Goal: Task Accomplishment & Management: Manage account settings

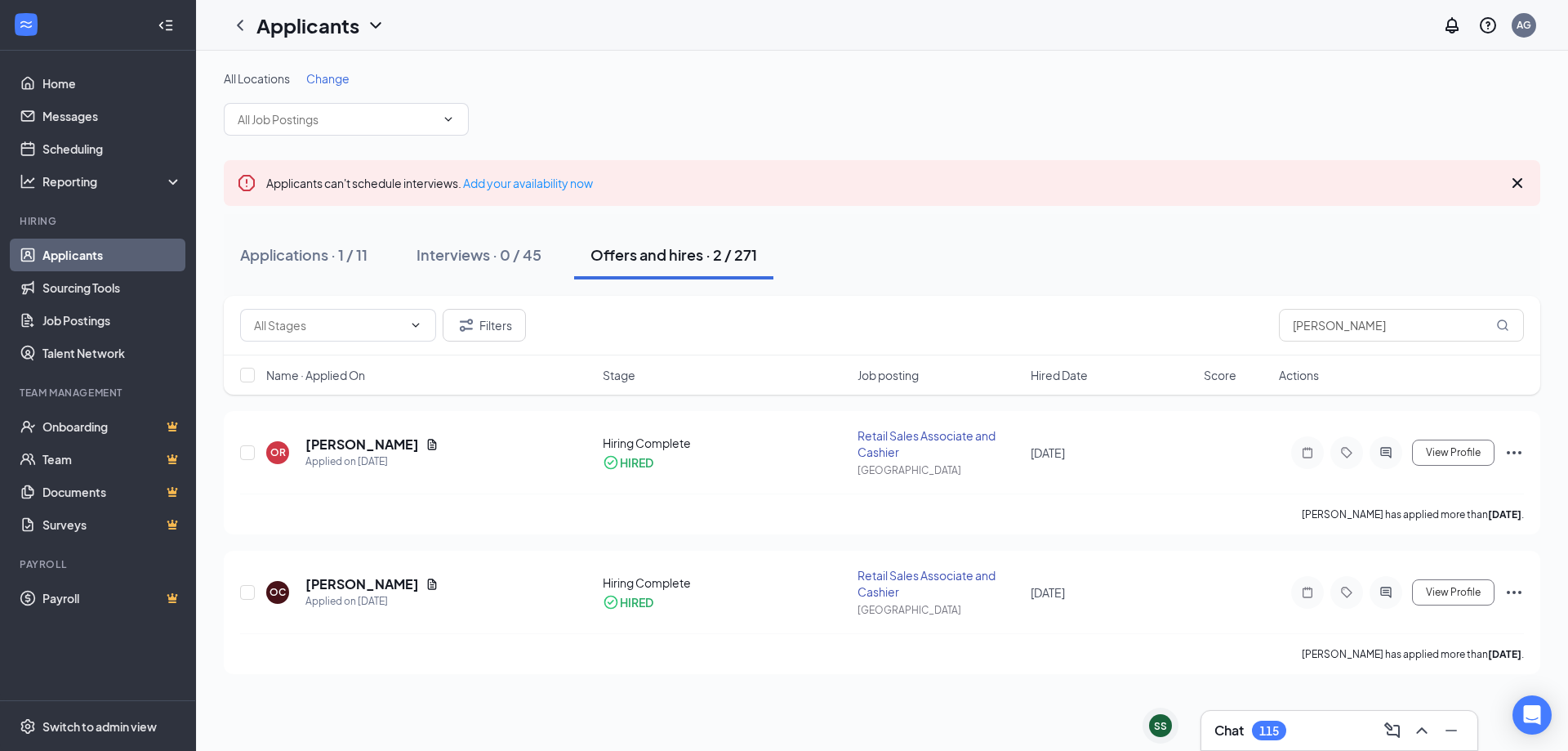
click at [1517, 185] on icon "Cross" at bounding box center [1517, 183] width 20 height 20
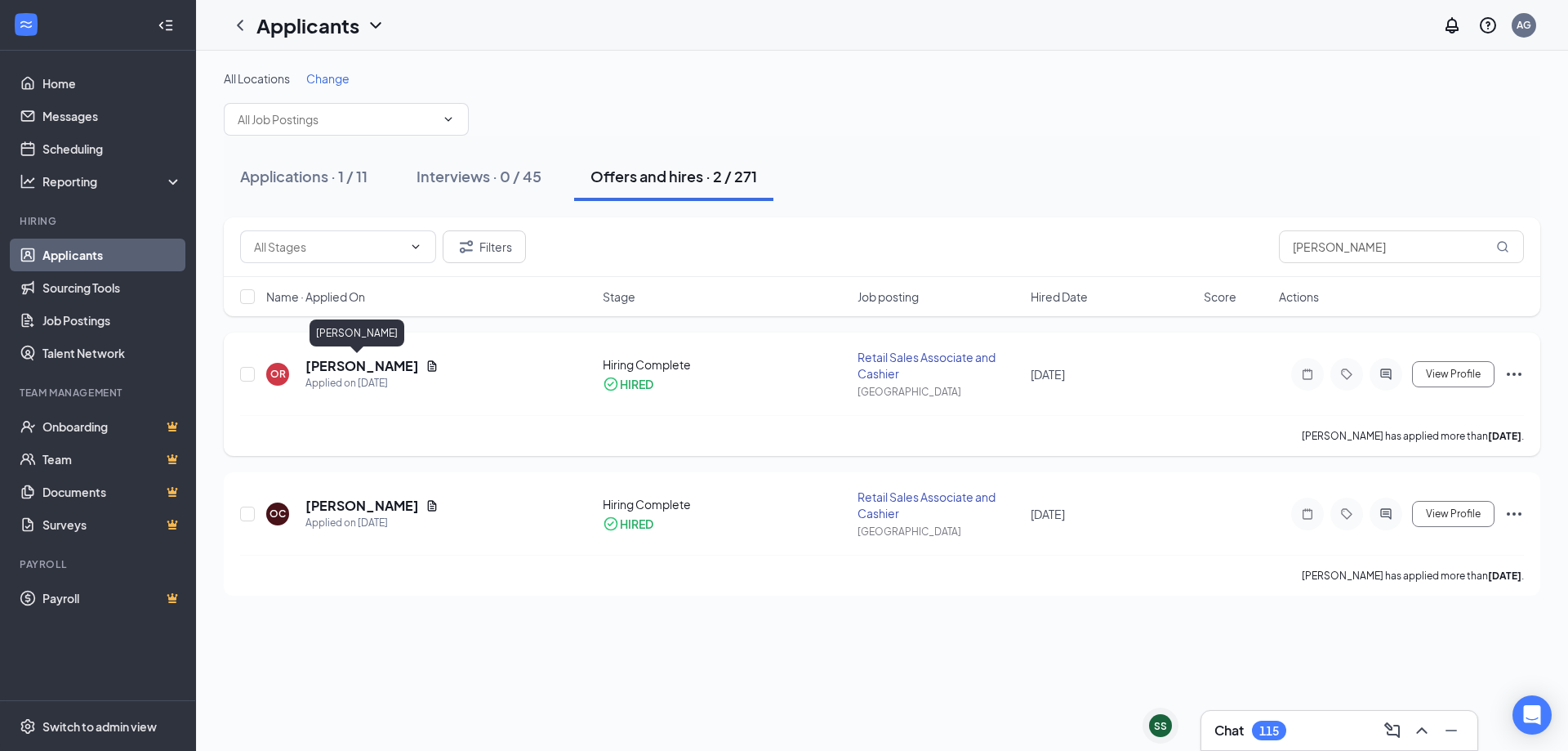
click at [335, 365] on h5 "[PERSON_NAME]" at bounding box center [362, 366] width 113 height 18
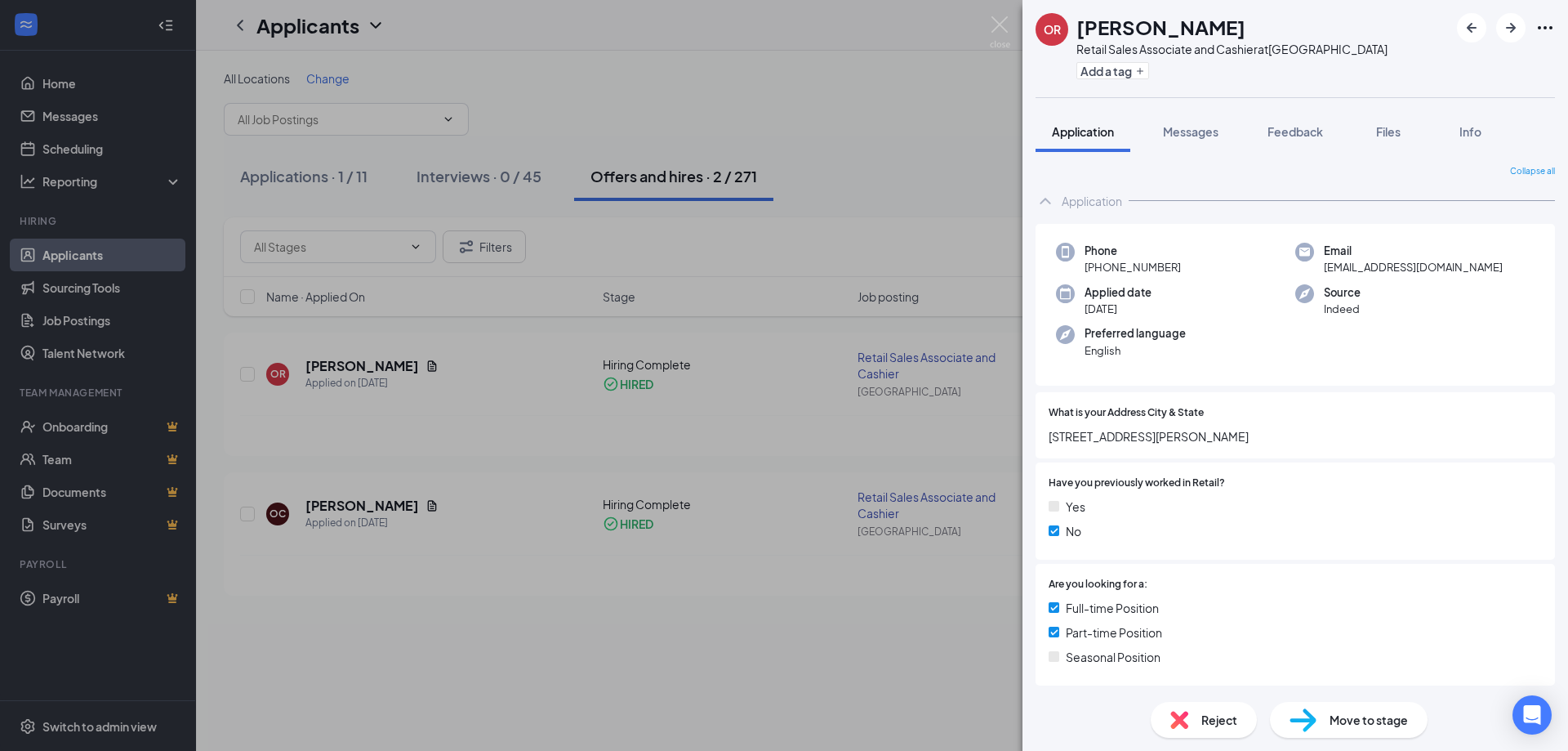
click at [1541, 25] on icon "Ellipses" at bounding box center [1546, 28] width 20 height 20
click at [1500, 65] on link "View full application" at bounding box center [1456, 65] width 176 height 17
click at [1118, 440] on span "[STREET_ADDRESS][PERSON_NAME]" at bounding box center [1296, 436] width 493 height 18
click at [1120, 431] on span "[STREET_ADDRESS][PERSON_NAME]" at bounding box center [1296, 436] width 493 height 18
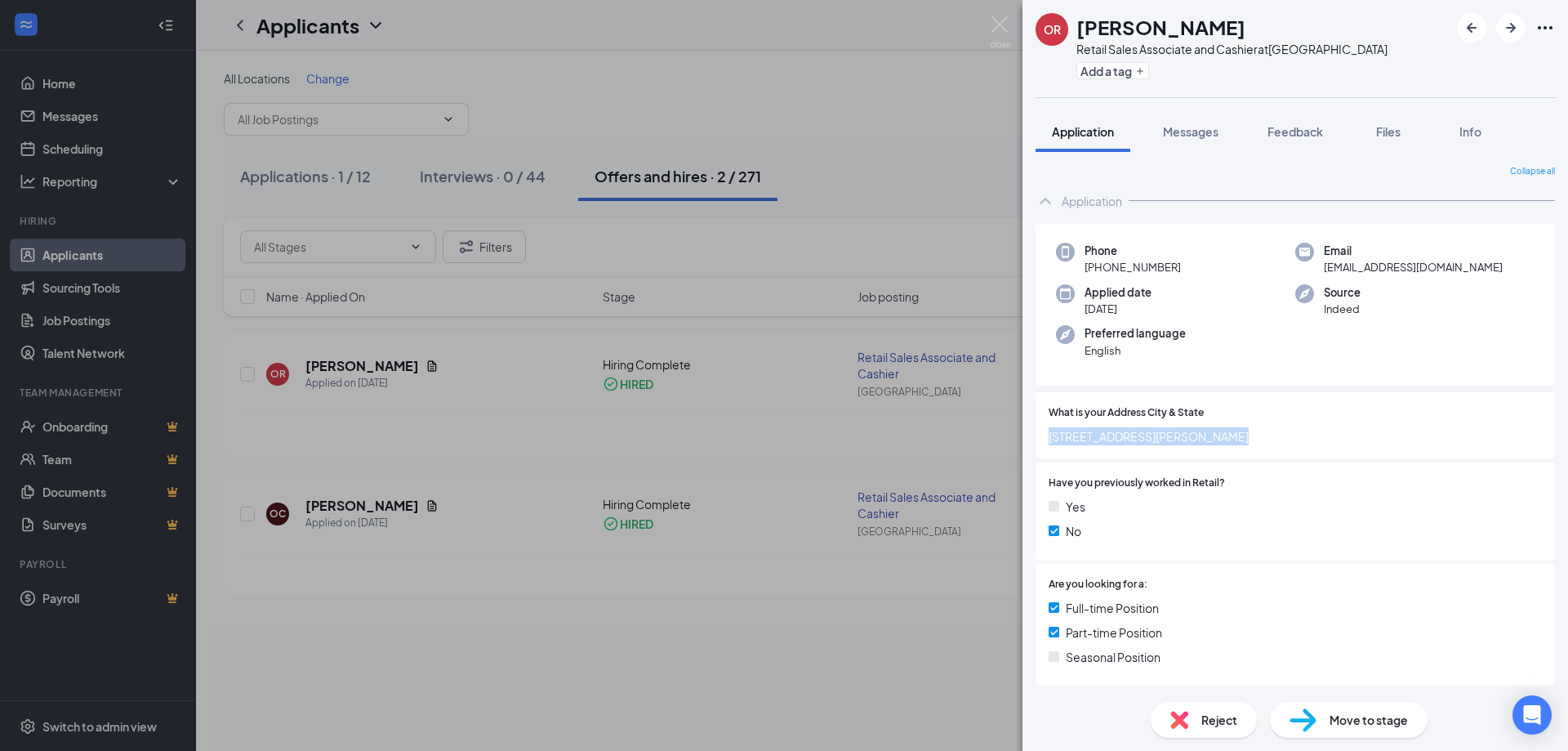
click at [1120, 431] on span "[STREET_ADDRESS][PERSON_NAME]" at bounding box center [1296, 436] width 493 height 18
copy span "[STREET_ADDRESS][PERSON_NAME]"
drag, startPoint x: 1003, startPoint y: 27, endPoint x: 1474, endPoint y: 152, distance: 487.3
click at [1003, 26] on img at bounding box center [1000, 32] width 21 height 31
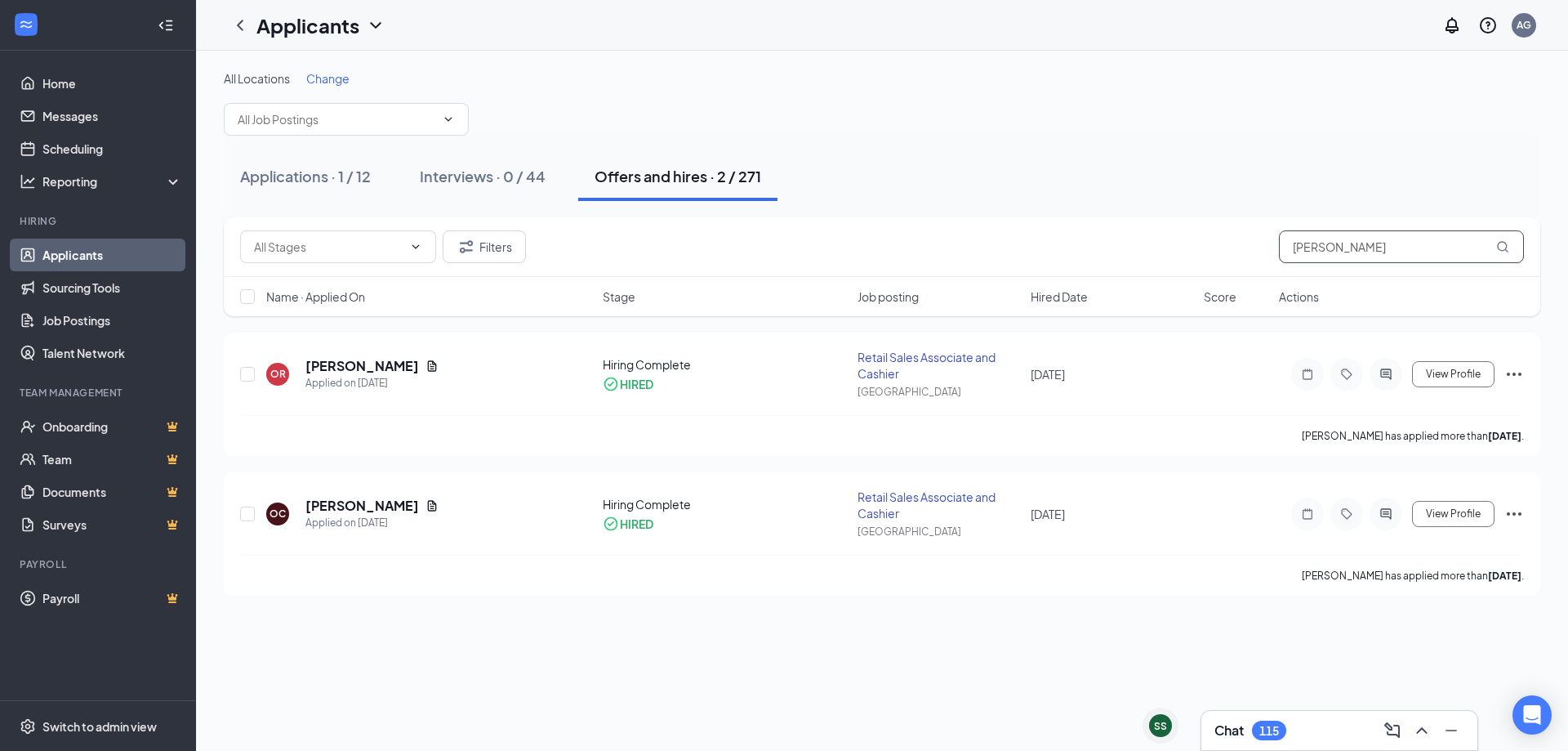
click at [1436, 242] on input "[PERSON_NAME]" at bounding box center [1402, 246] width 245 height 32
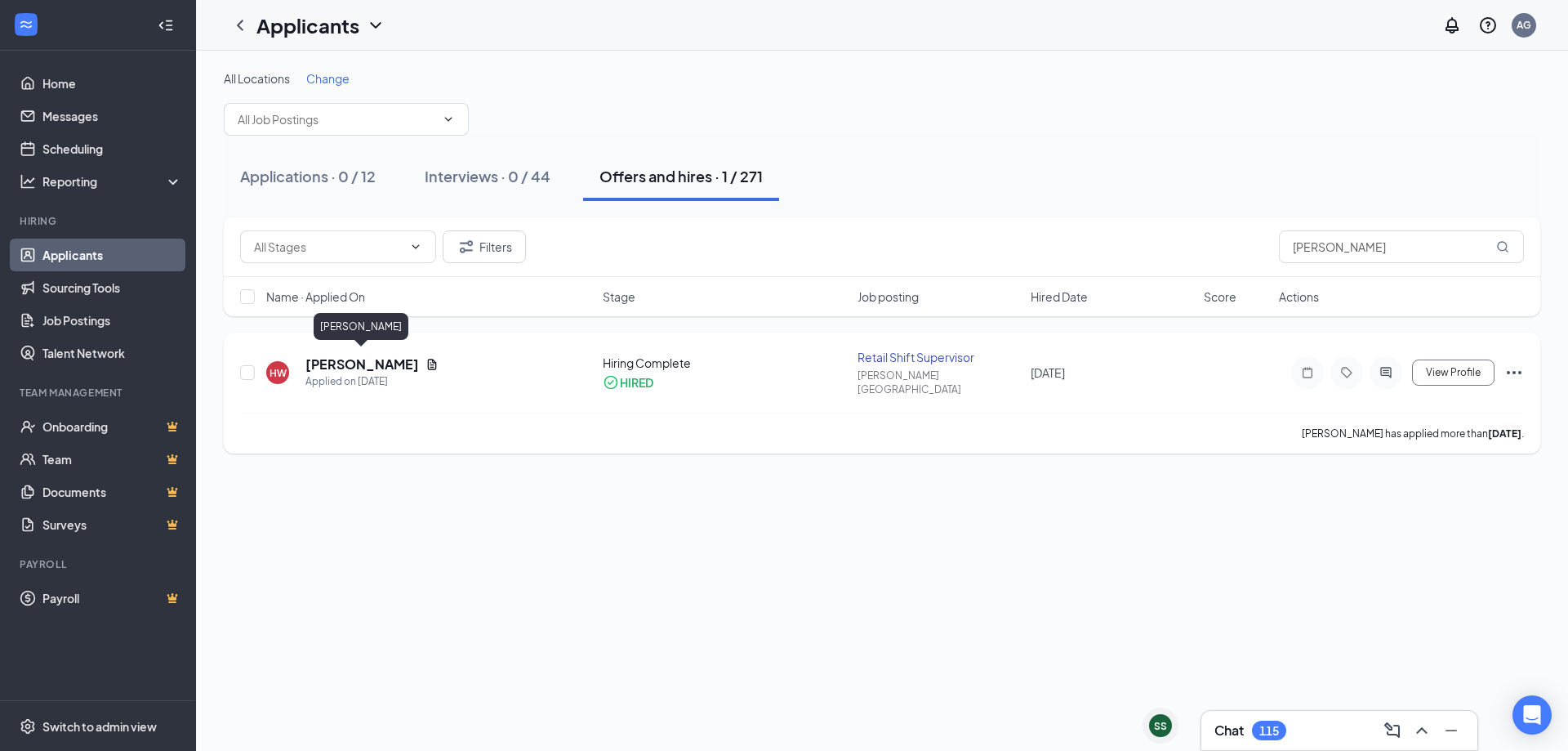
click at [387, 362] on h5 "Heather Williams" at bounding box center [362, 364] width 113 height 18
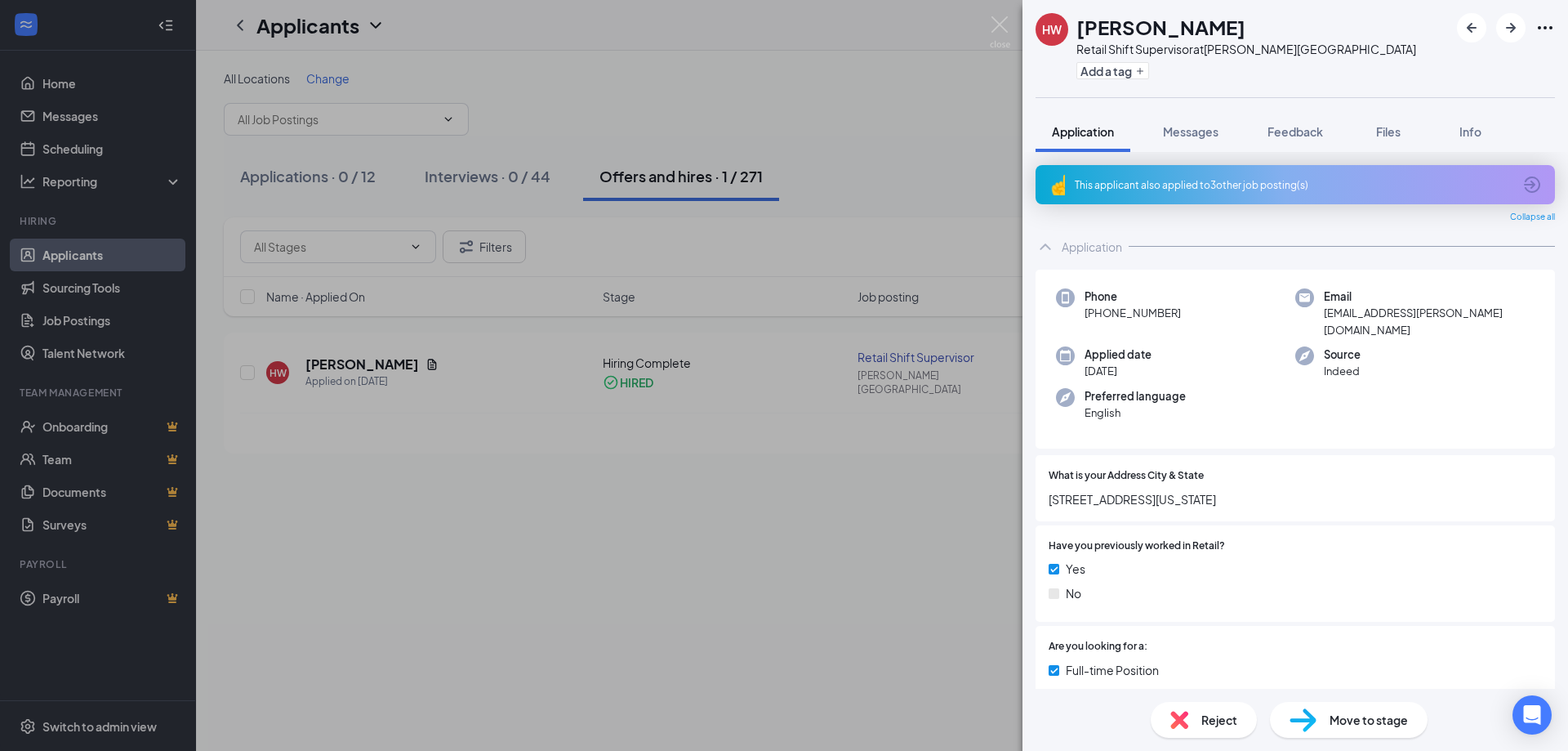
click at [1546, 20] on icon "Ellipses" at bounding box center [1546, 28] width 20 height 20
click at [1543, 22] on icon "Ellipses" at bounding box center [1546, 28] width 20 height 20
click at [1521, 65] on link "View full application" at bounding box center [1456, 65] width 176 height 17
drag, startPoint x: 994, startPoint y: 23, endPoint x: 773, endPoint y: 0, distance: 222.2
click at [994, 23] on img at bounding box center [1000, 32] width 21 height 31
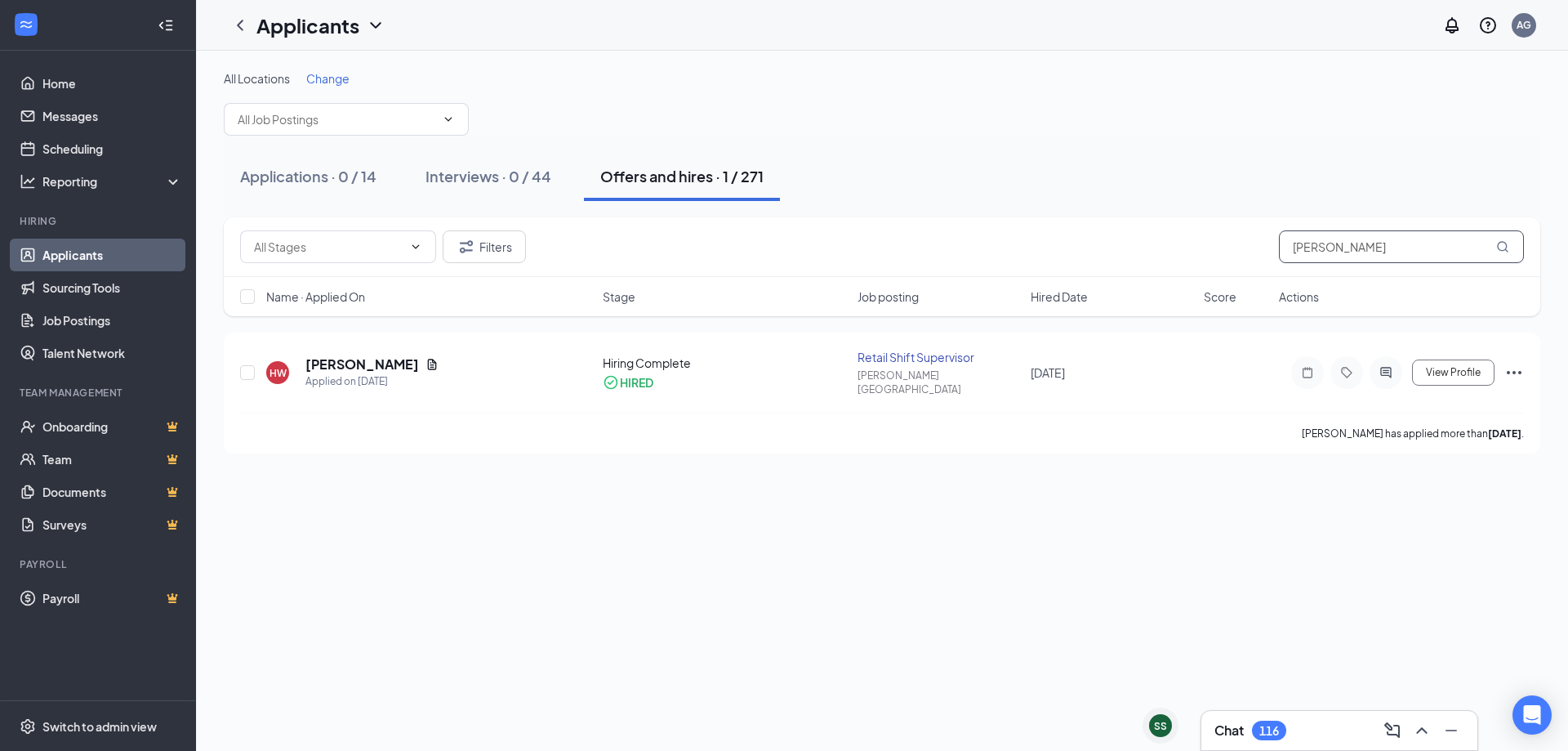
click at [1385, 232] on input "HEATHER" at bounding box center [1402, 246] width 245 height 32
type input "[PERSON_NAME]"
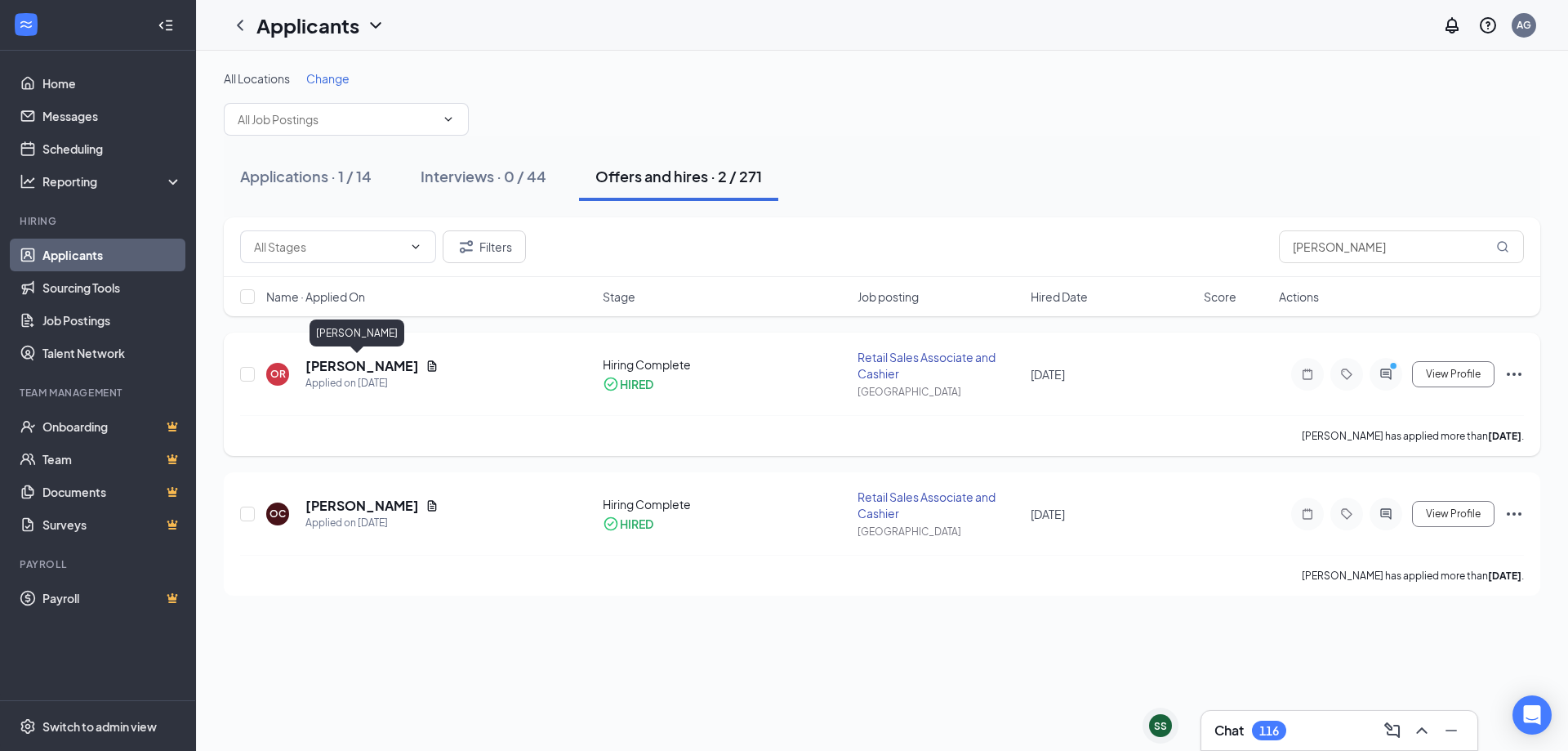
click at [352, 371] on h5 "[PERSON_NAME]" at bounding box center [362, 366] width 113 height 18
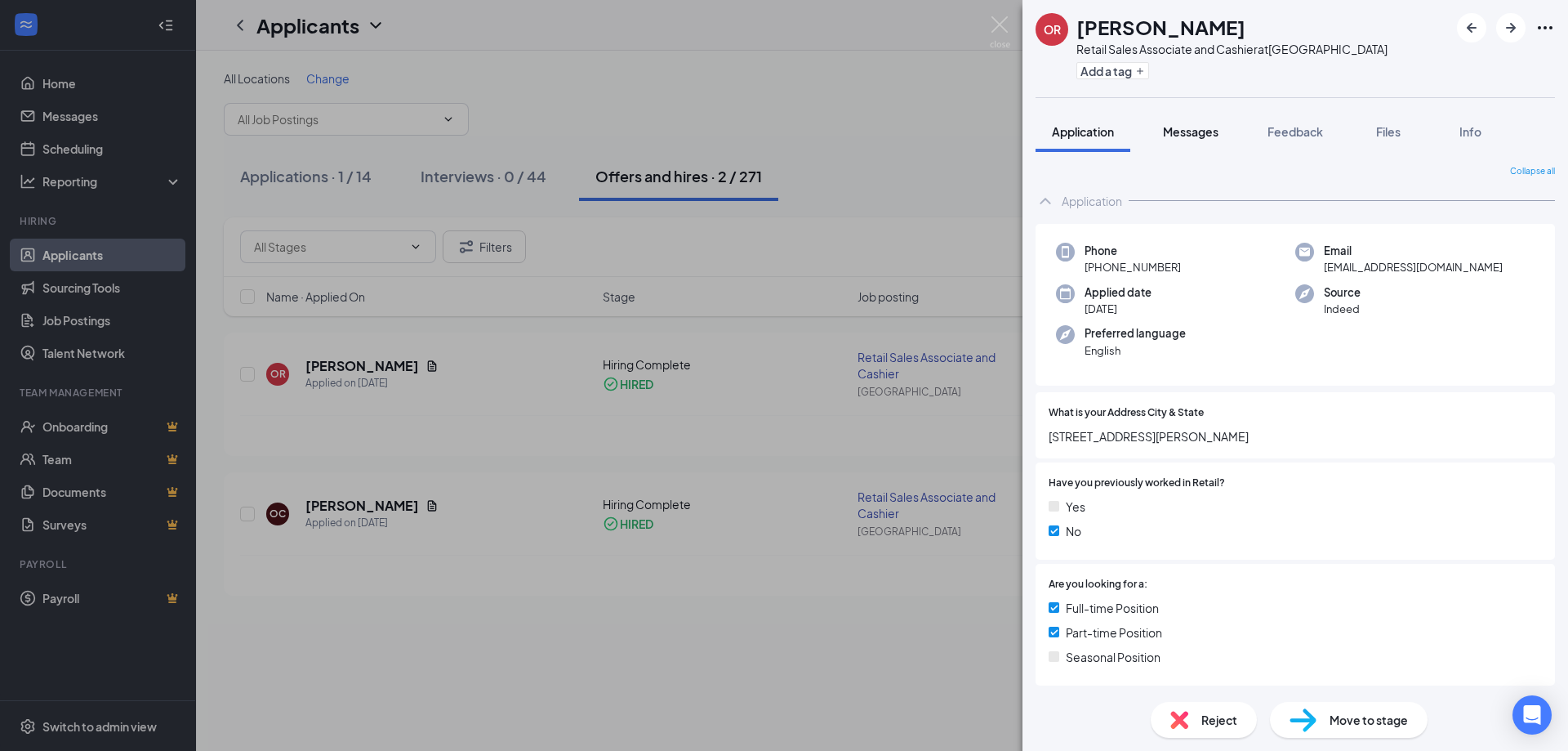
click at [1203, 140] on button "Messages" at bounding box center [1190, 131] width 89 height 41
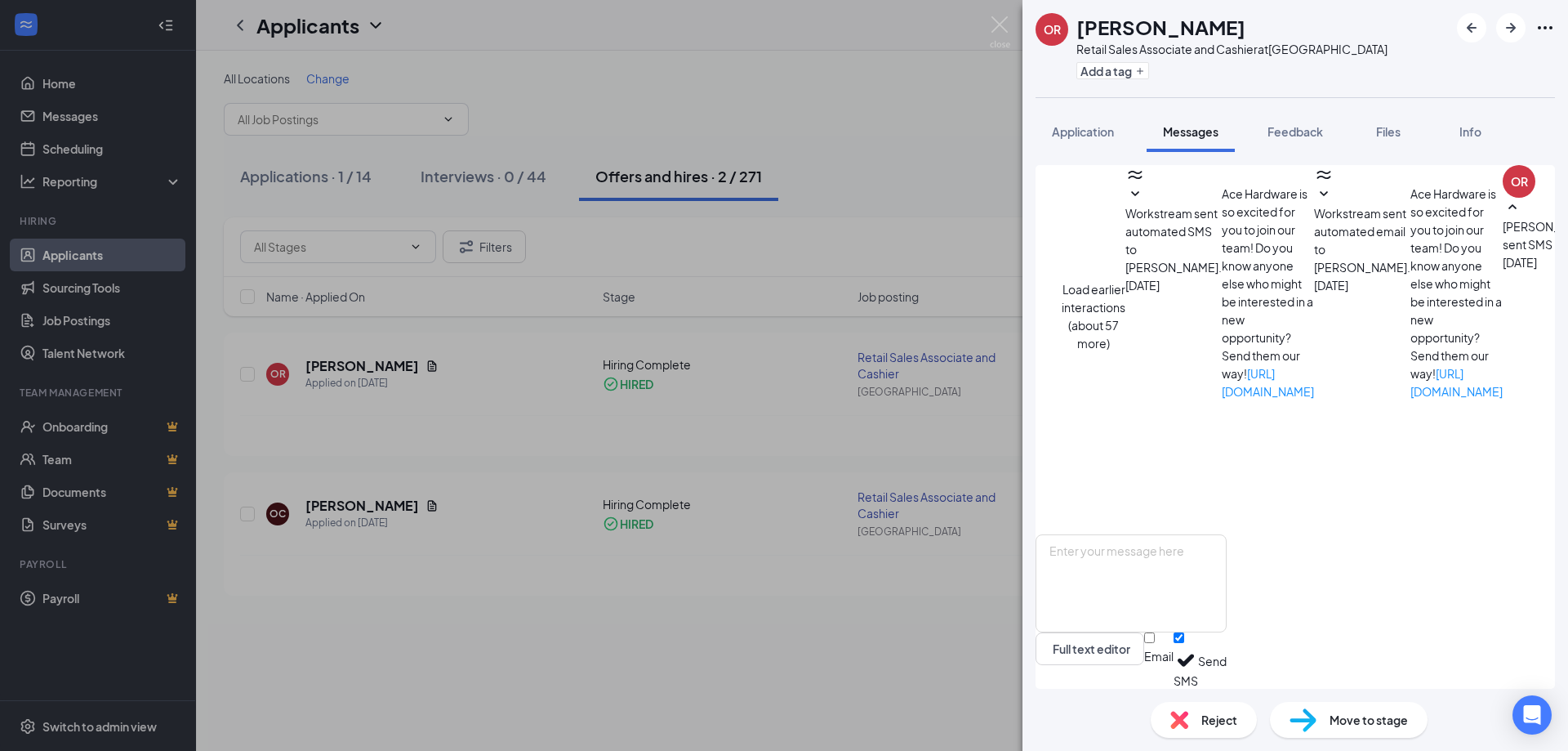
scroll to position [699, 0]
click at [1227, 534] on div "Full text editor Email SMS Send" at bounding box center [1131, 611] width 191 height 154
click at [1227, 540] on textarea at bounding box center [1131, 583] width 191 height 98
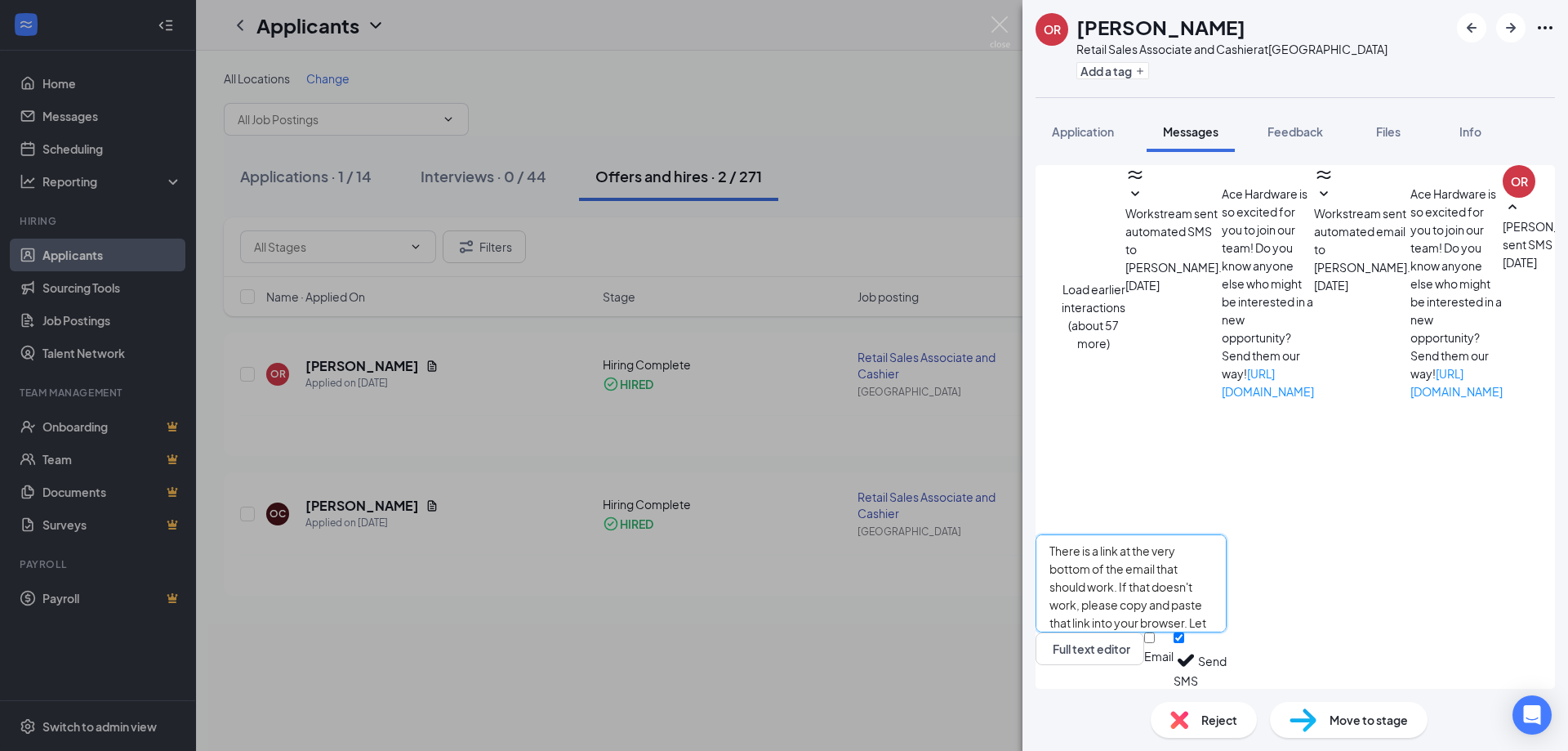
type textarea "There is a link at the very bottom of the email that should work. If that doesn…"
click at [1227, 657] on button "Send" at bounding box center [1212, 661] width 29 height 56
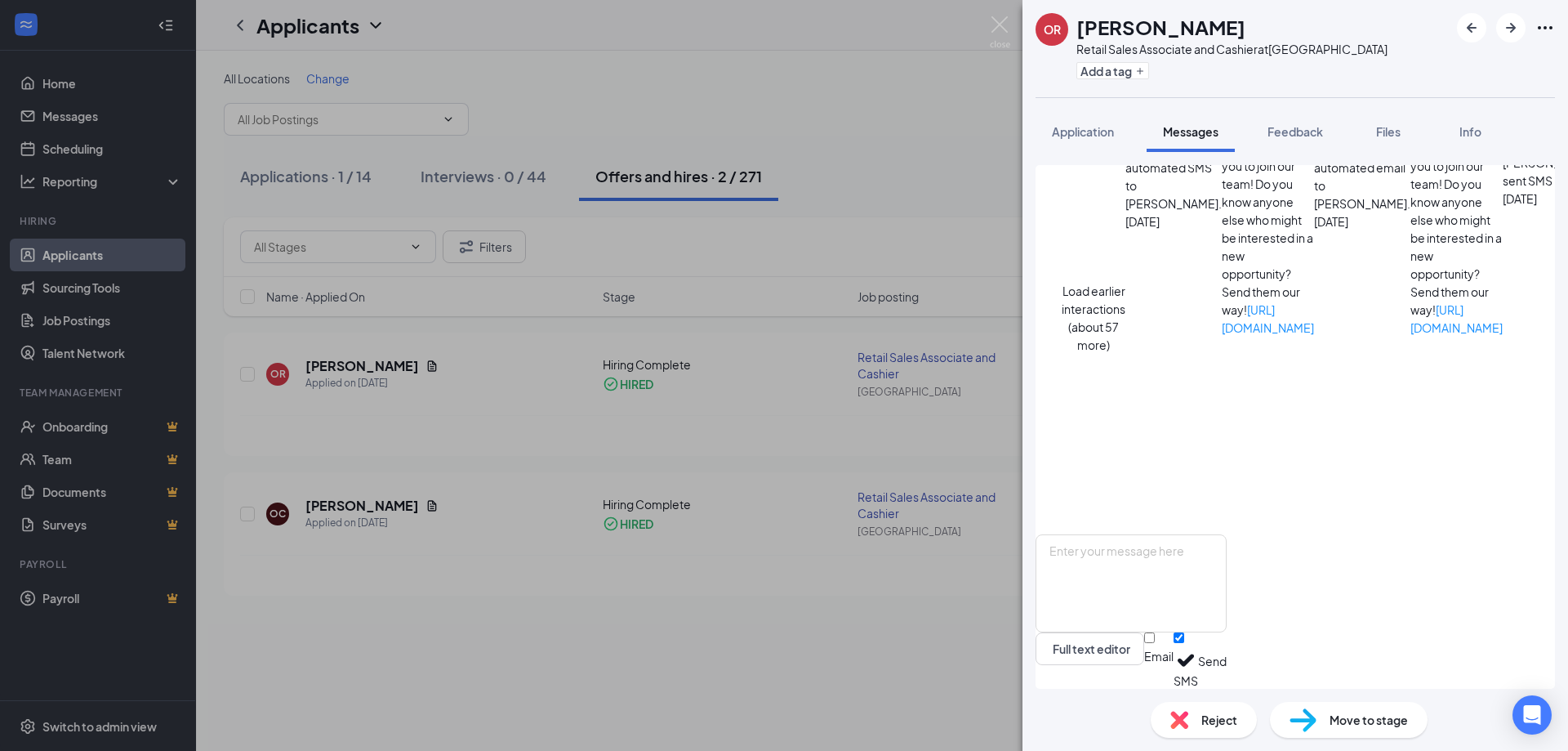
scroll to position [823, 0]
drag, startPoint x: 1202, startPoint y: 128, endPoint x: 1008, endPoint y: 42, distance: 212.2
click at [1017, 42] on div "OR Owen Rudel Retail Sales Associate and Cashier at Windsor Add a tag Applicati…" at bounding box center [784, 375] width 1568 height 751
click at [983, 30] on div "OR Owen Rudel Retail Sales Associate and Cashier at Windsor Add a tag Applicati…" at bounding box center [784, 375] width 1568 height 751
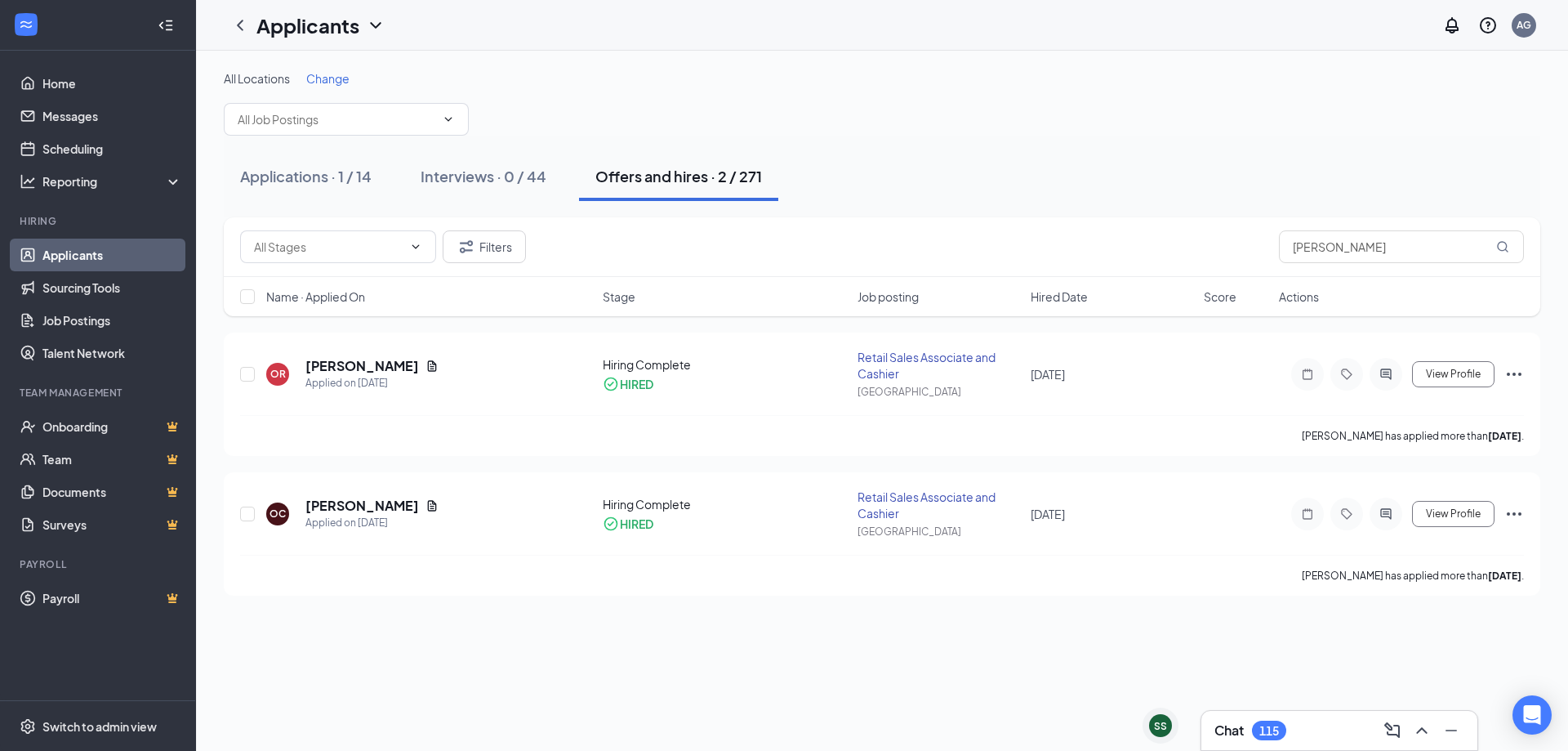
click at [1006, 17] on div "Applicants AG" at bounding box center [882, 25] width 1372 height 51
click at [1366, 248] on input "[PERSON_NAME]" at bounding box center [1402, 246] width 245 height 32
click at [329, 357] on h5 "[PERSON_NAME]" at bounding box center [362, 366] width 113 height 18
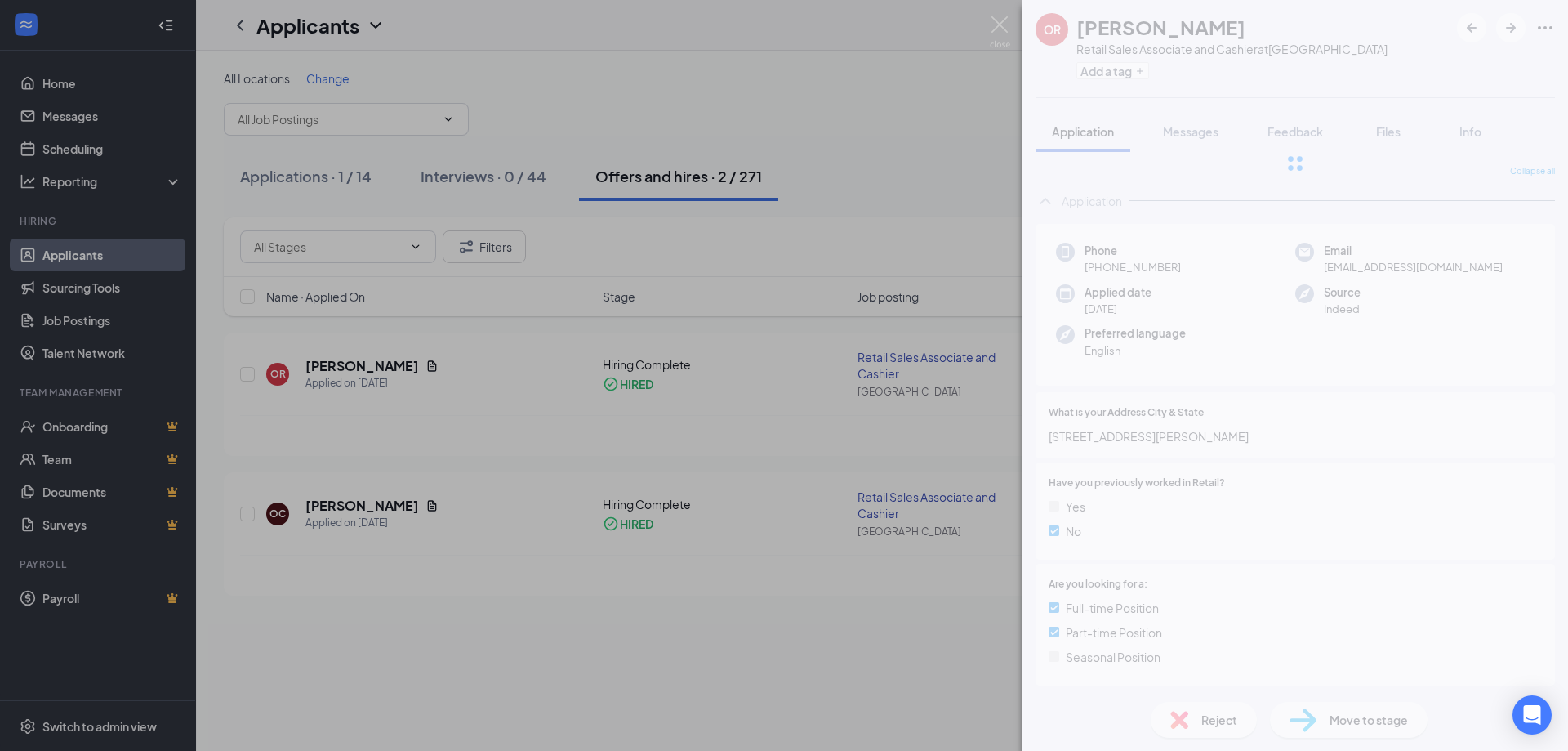
click at [1200, 128] on div at bounding box center [1295, 163] width 546 height 327
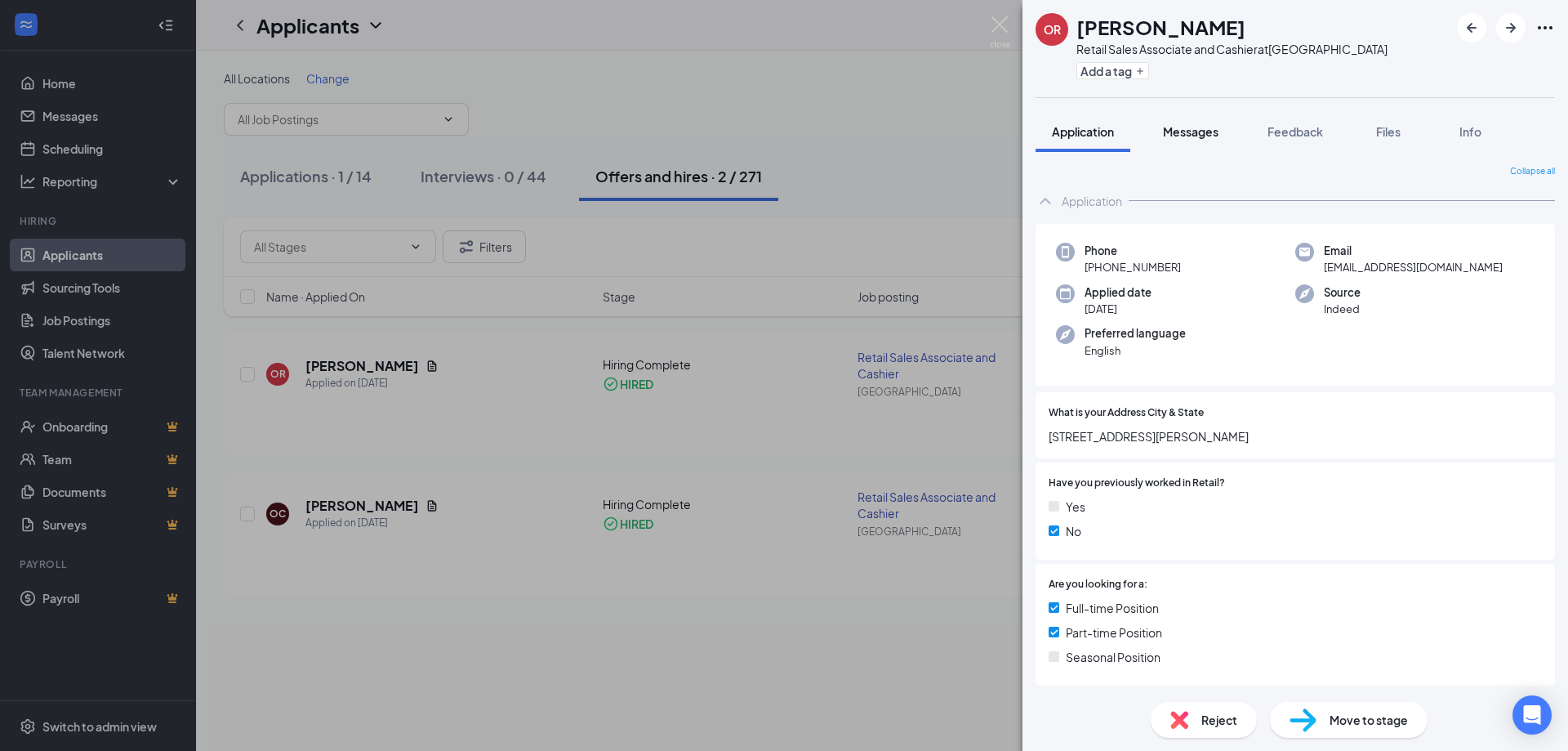
click at [1195, 136] on span "Messages" at bounding box center [1190, 132] width 55 height 15
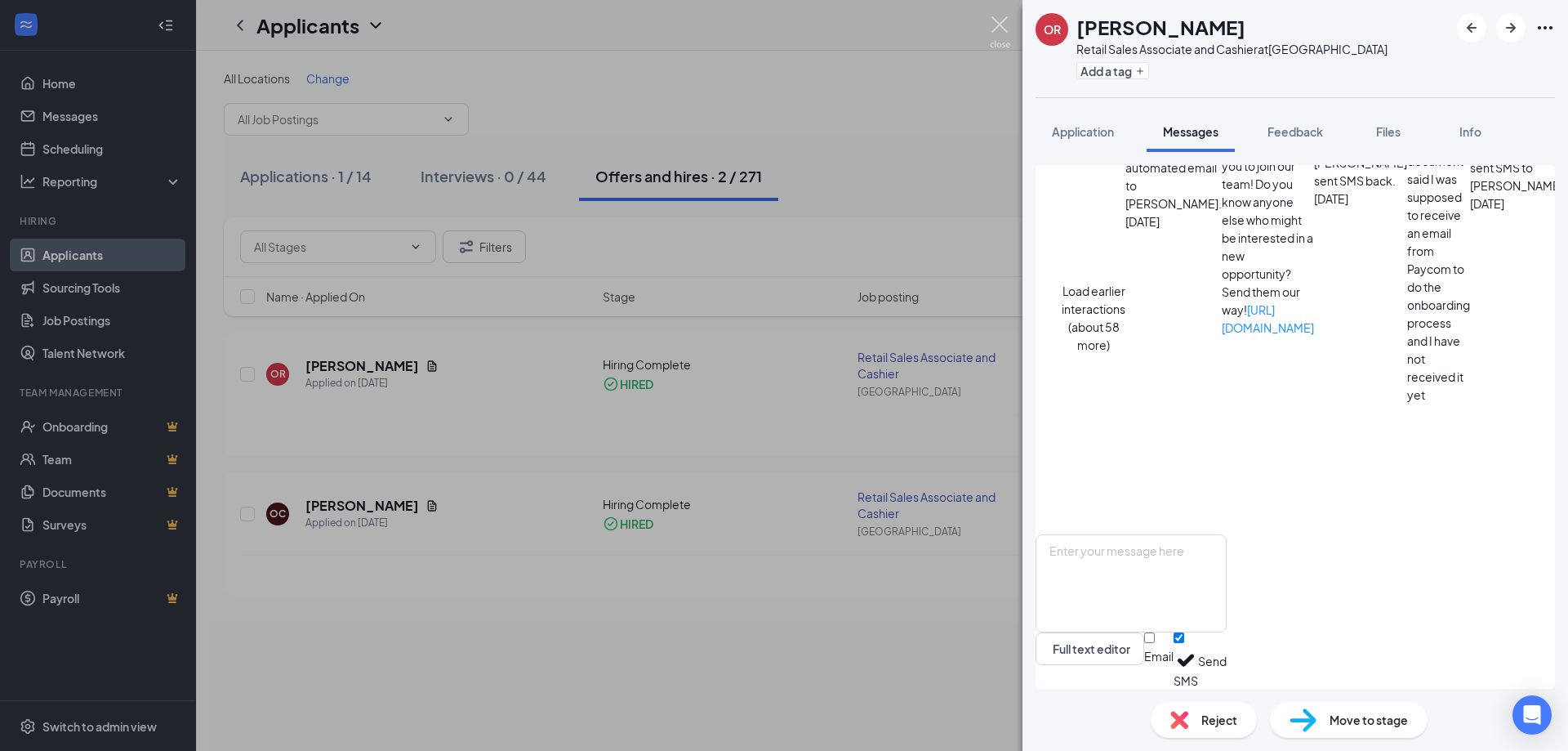
scroll to position [747, 0]
click at [1001, 28] on img at bounding box center [1000, 32] width 21 height 31
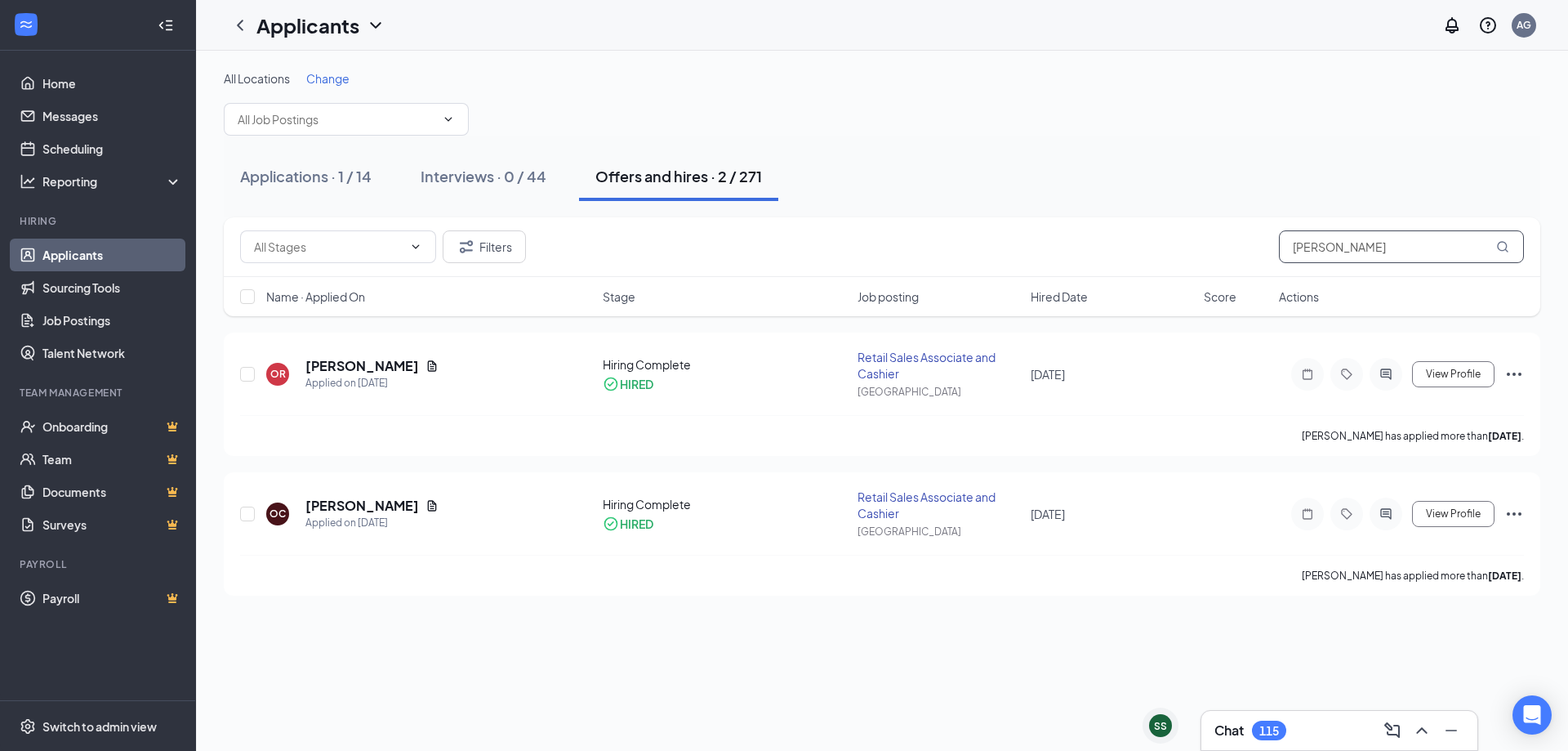
click at [1325, 246] on input "[PERSON_NAME]" at bounding box center [1402, 246] width 245 height 32
type input "heather"
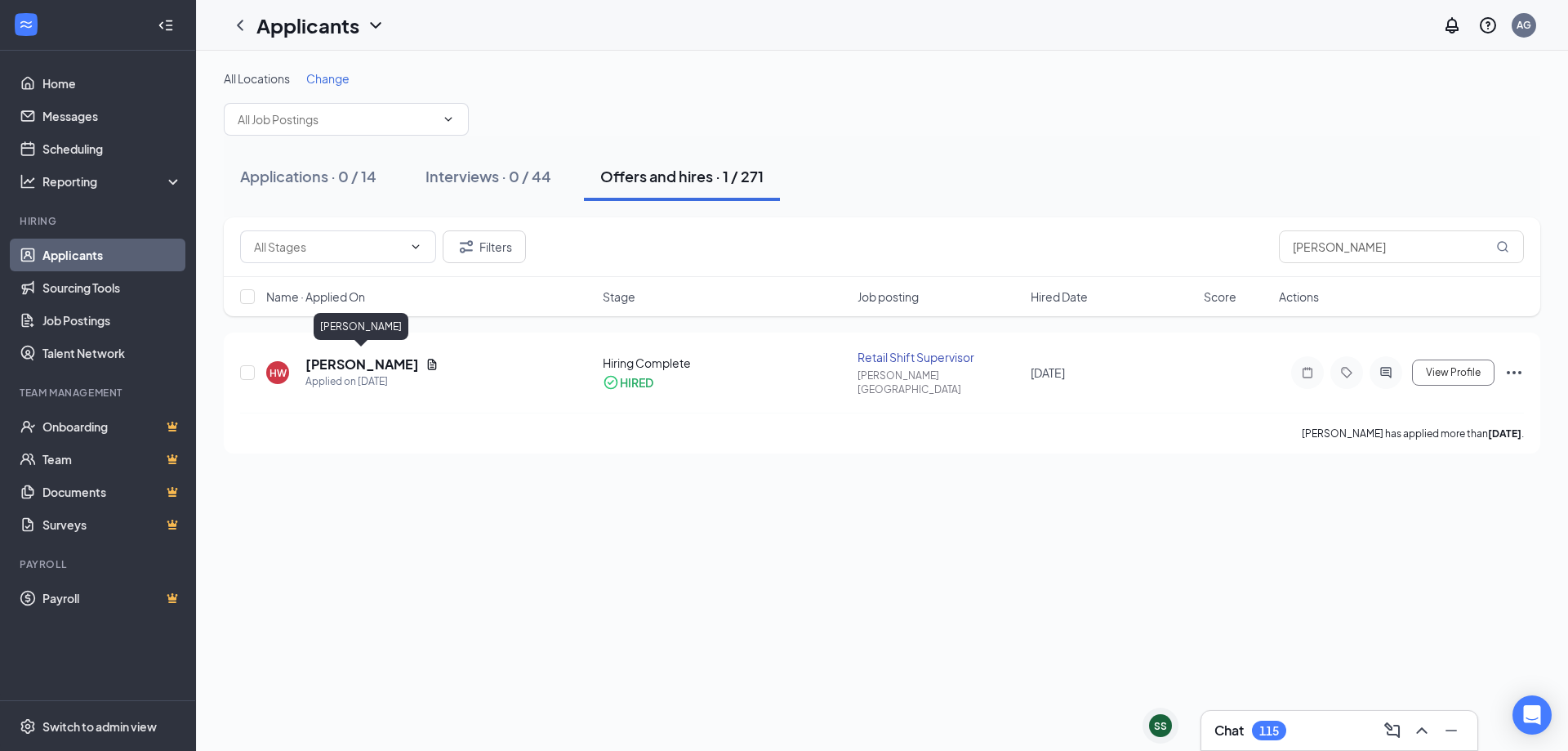
drag, startPoint x: 352, startPoint y: 353, endPoint x: 387, endPoint y: 342, distance: 36.7
click at [353, 355] on h5 "Heather Williams" at bounding box center [362, 364] width 113 height 18
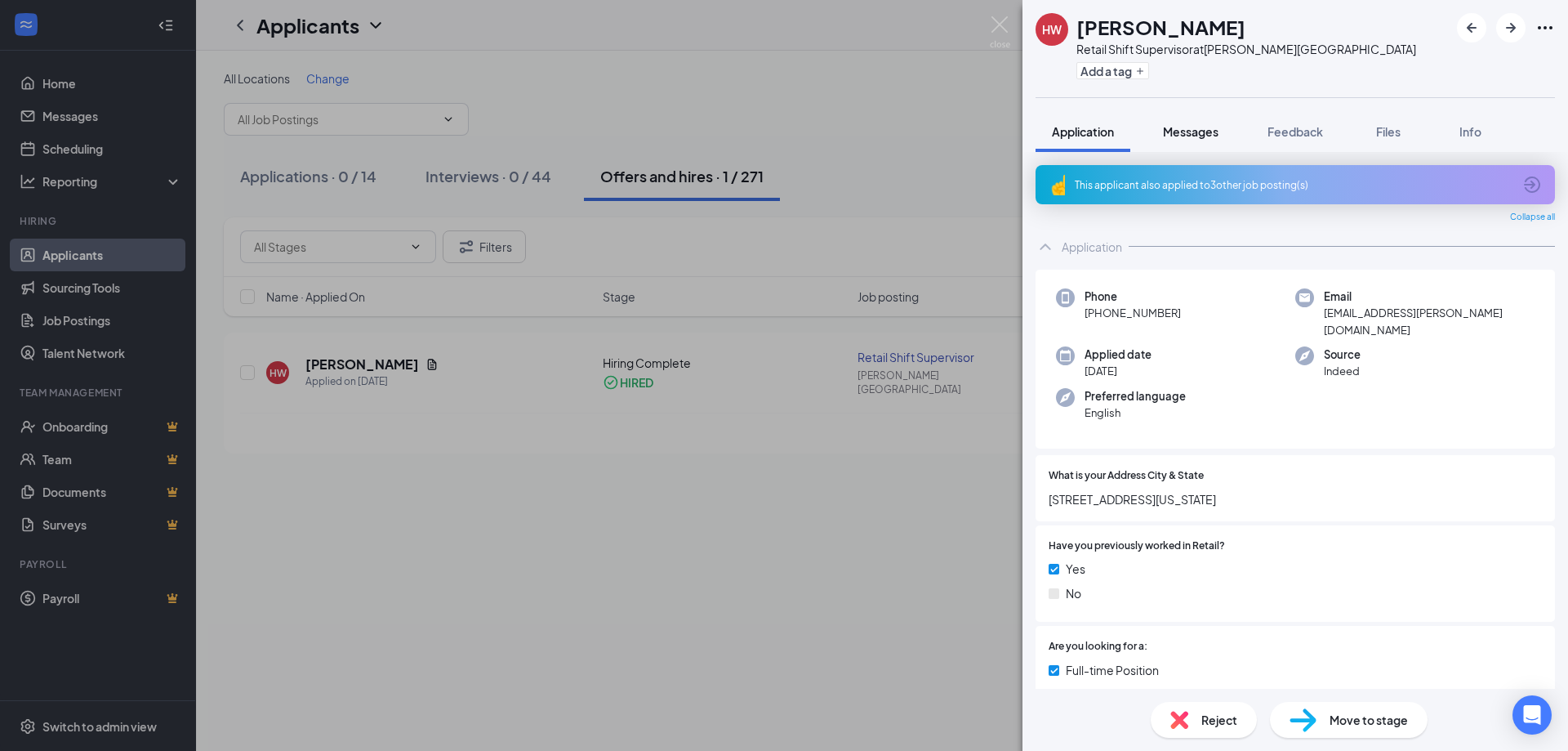
click at [1193, 130] on span "Messages" at bounding box center [1190, 132] width 55 height 15
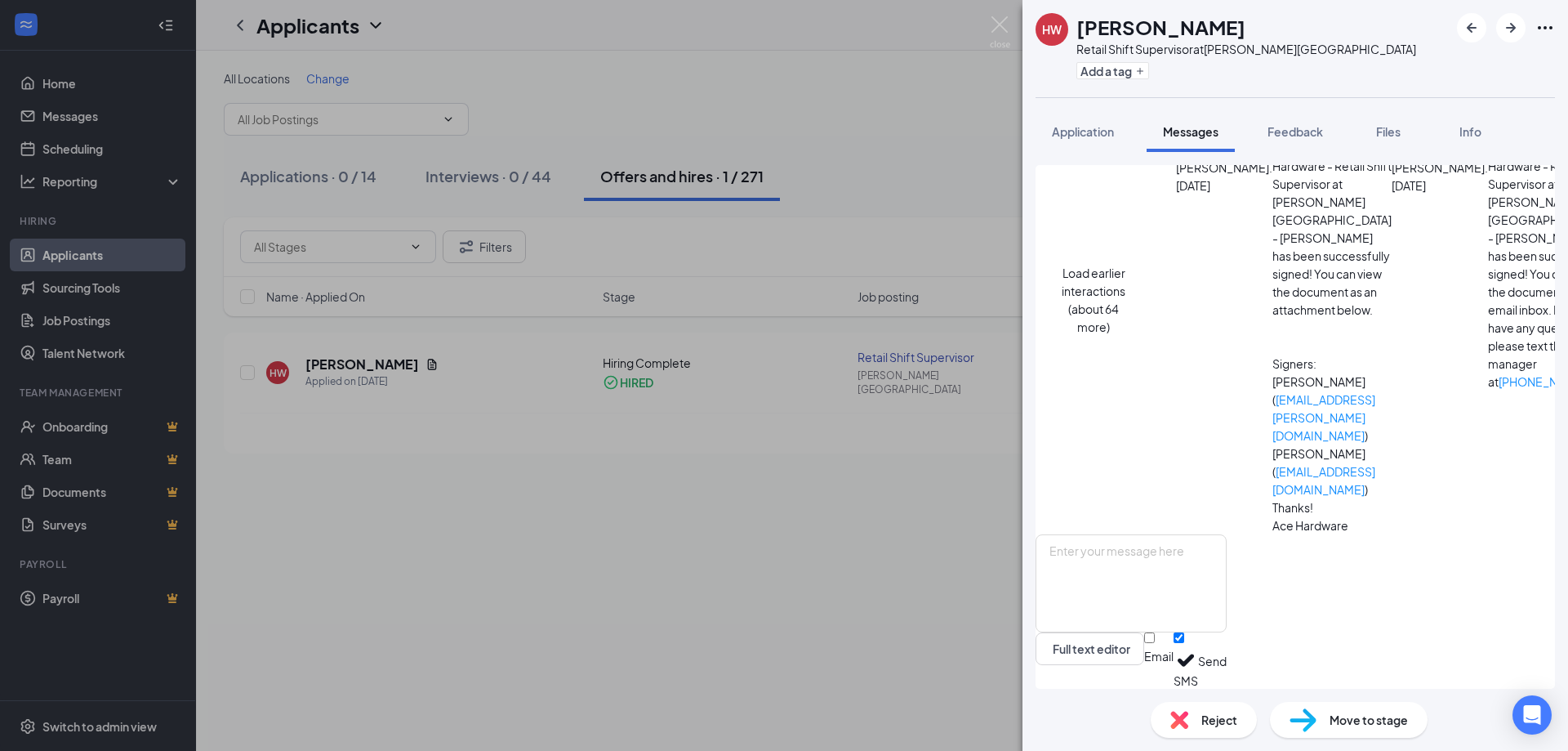
scroll to position [247, 0]
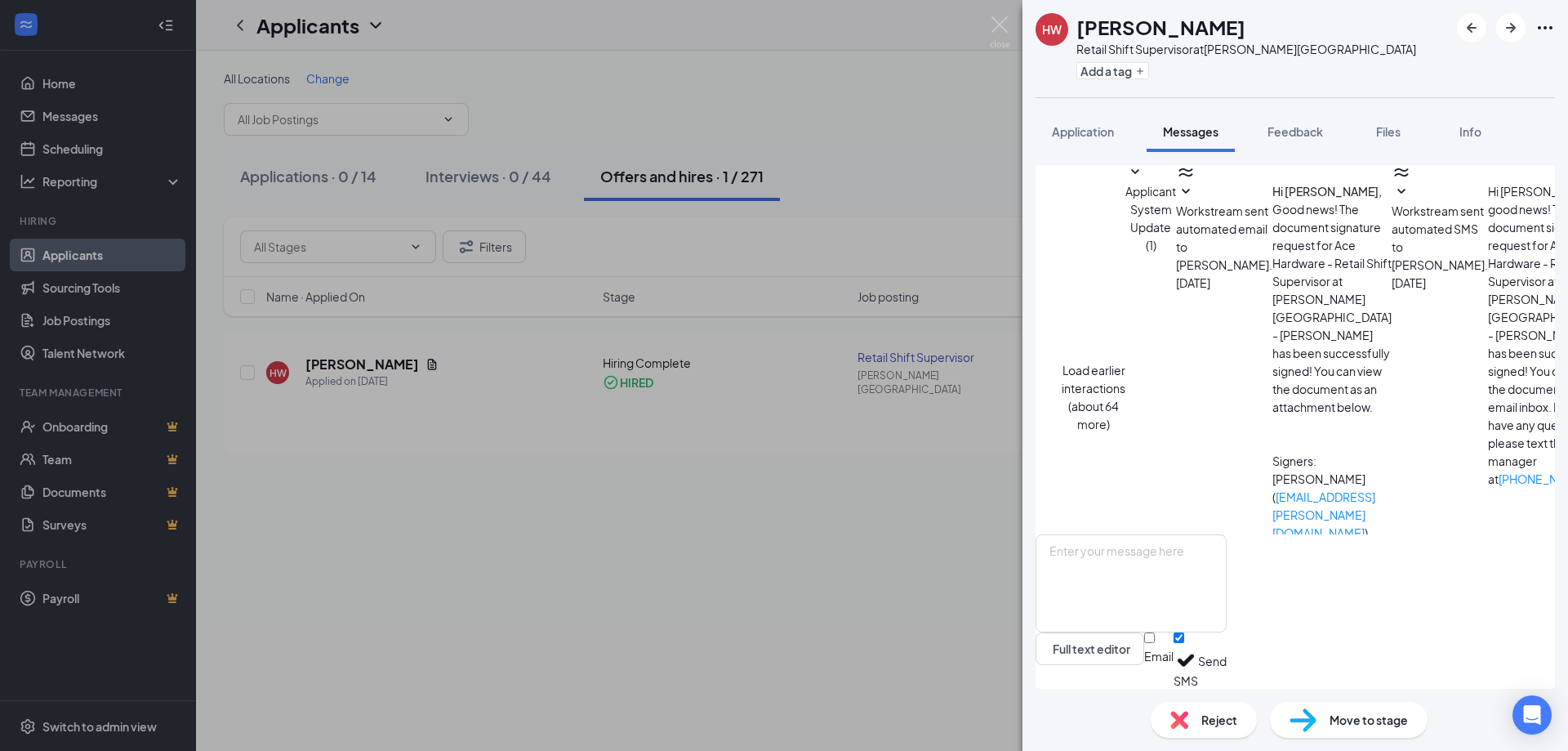
scroll to position [0, 0]
click at [1125, 363] on button "Load earlier interactions (about 64 more)" at bounding box center [1093, 399] width 64 height 72
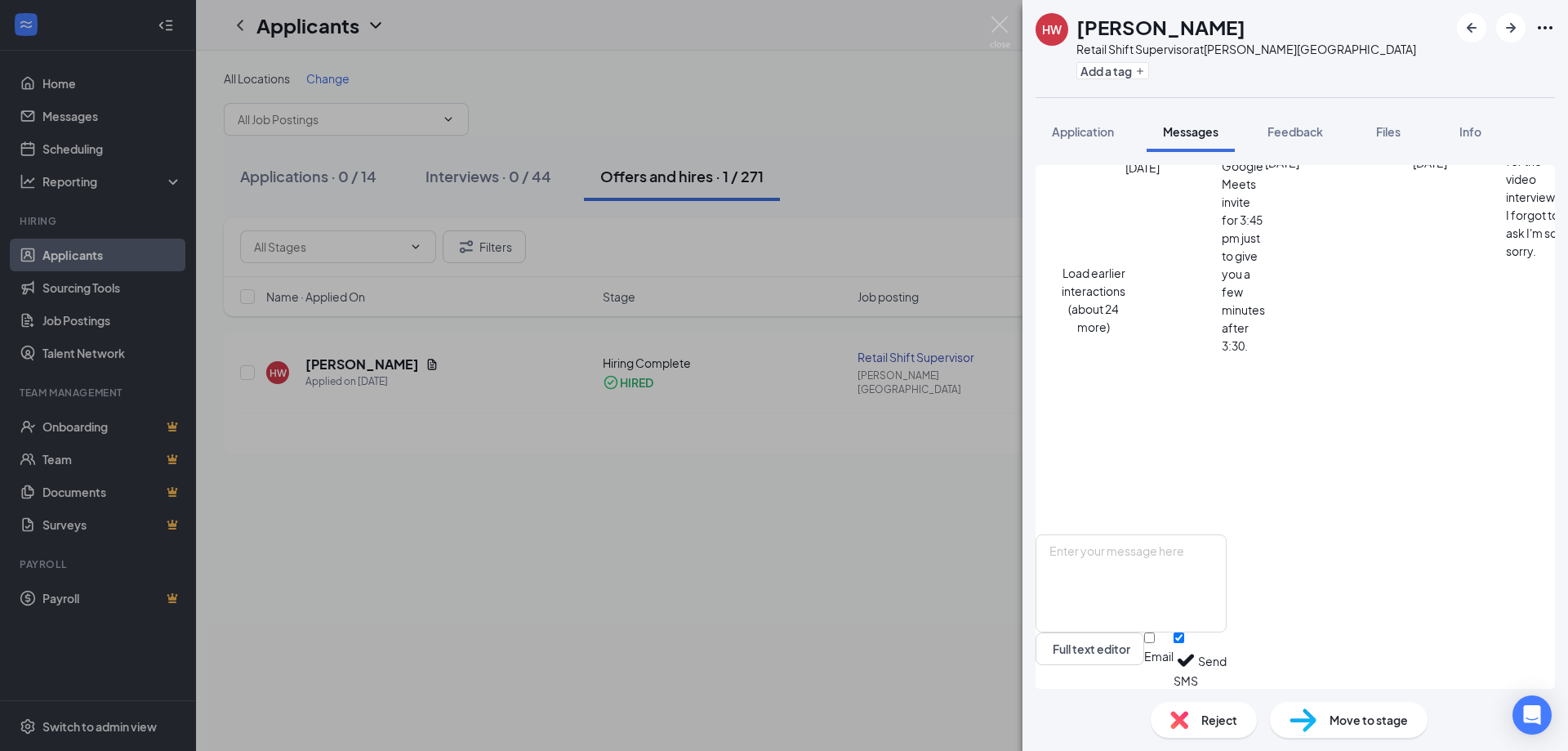
scroll to position [3512, 0]
click at [1227, 555] on textarea at bounding box center [1131, 583] width 191 height 98
click at [1227, 537] on textarea at bounding box center [1131, 583] width 191 height 98
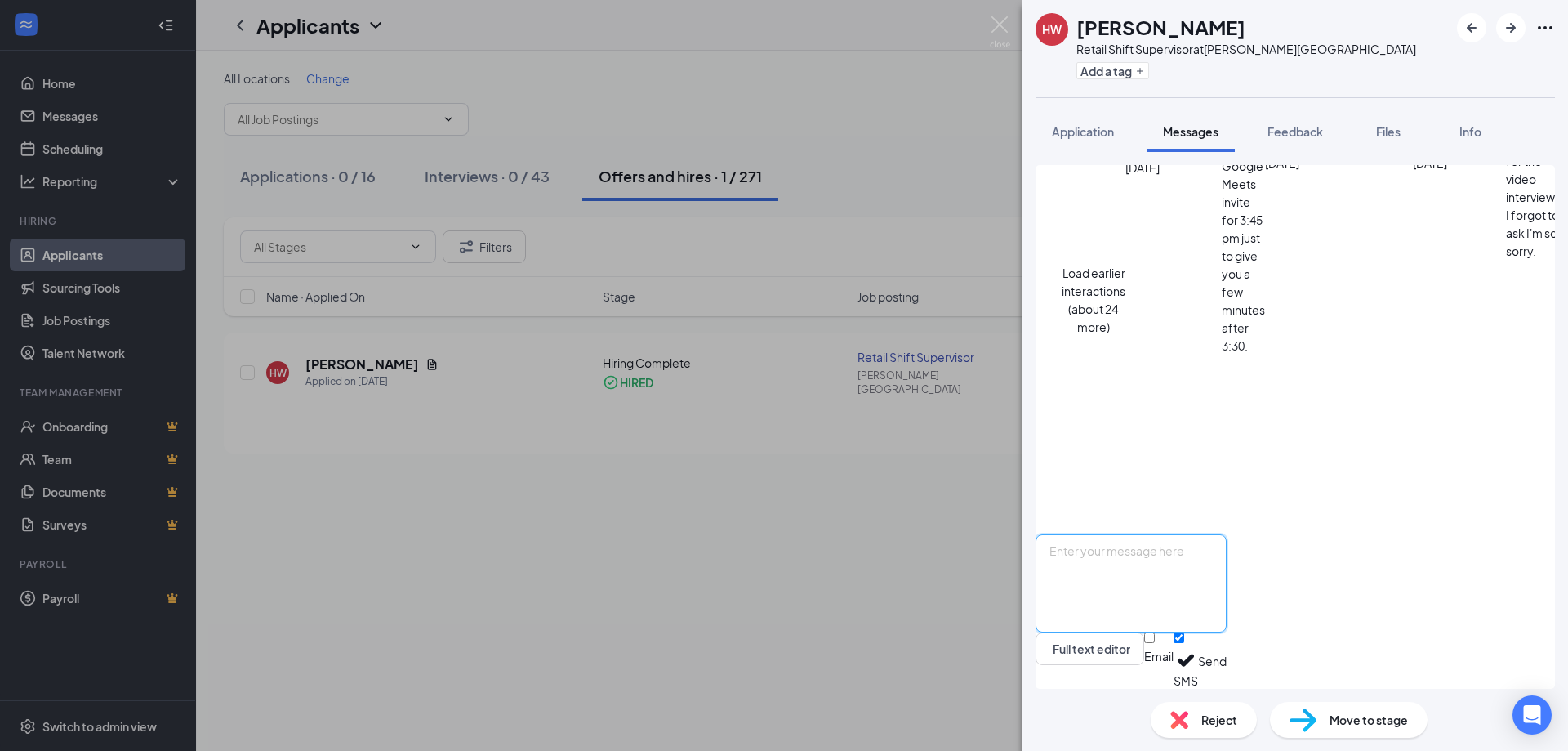
click at [1195, 547] on textarea at bounding box center [1131, 583] width 191 height 98
click at [1194, 574] on textarea at bounding box center [1131, 583] width 191 height 98
click at [1227, 551] on textarea "Heather, I will be giving you a call tomorrow to go over some items before your…" at bounding box center [1131, 583] width 191 height 98
click at [1227, 588] on textarea "Heather, I will be giving you a call tomorrow afternoon around 1pm to go over s…" at bounding box center [1131, 583] width 191 height 98
click at [1227, 580] on textarea "Heather, I will be giving you a call tomorrow afternoon around 1pm to go over s…" at bounding box center [1131, 583] width 191 height 98
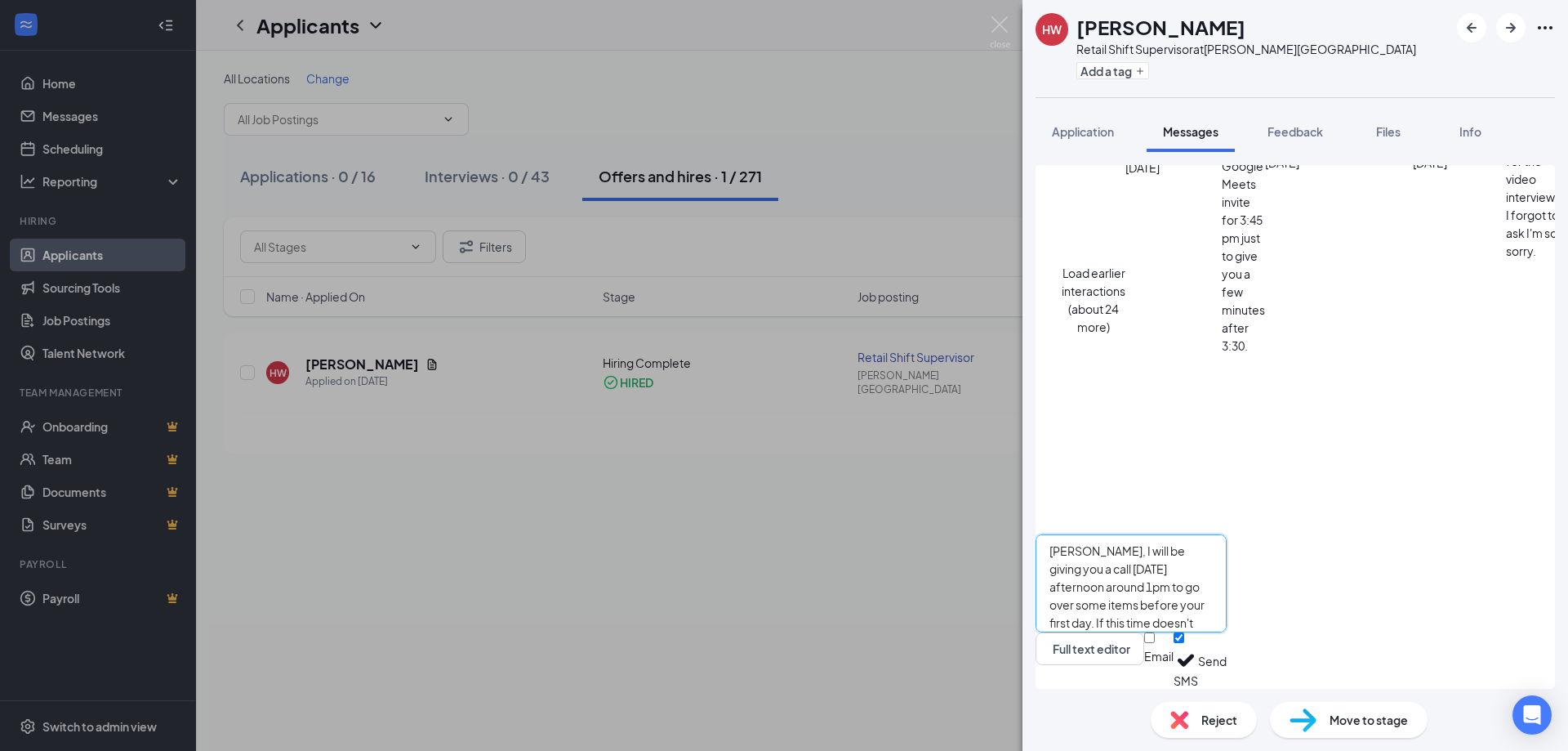
scroll to position [10, 0]
type textarea "Heather, I will be giving you a call tomorrow afternoon around 1pm to go over s…"
click at [1227, 663] on button "Send" at bounding box center [1212, 661] width 29 height 56
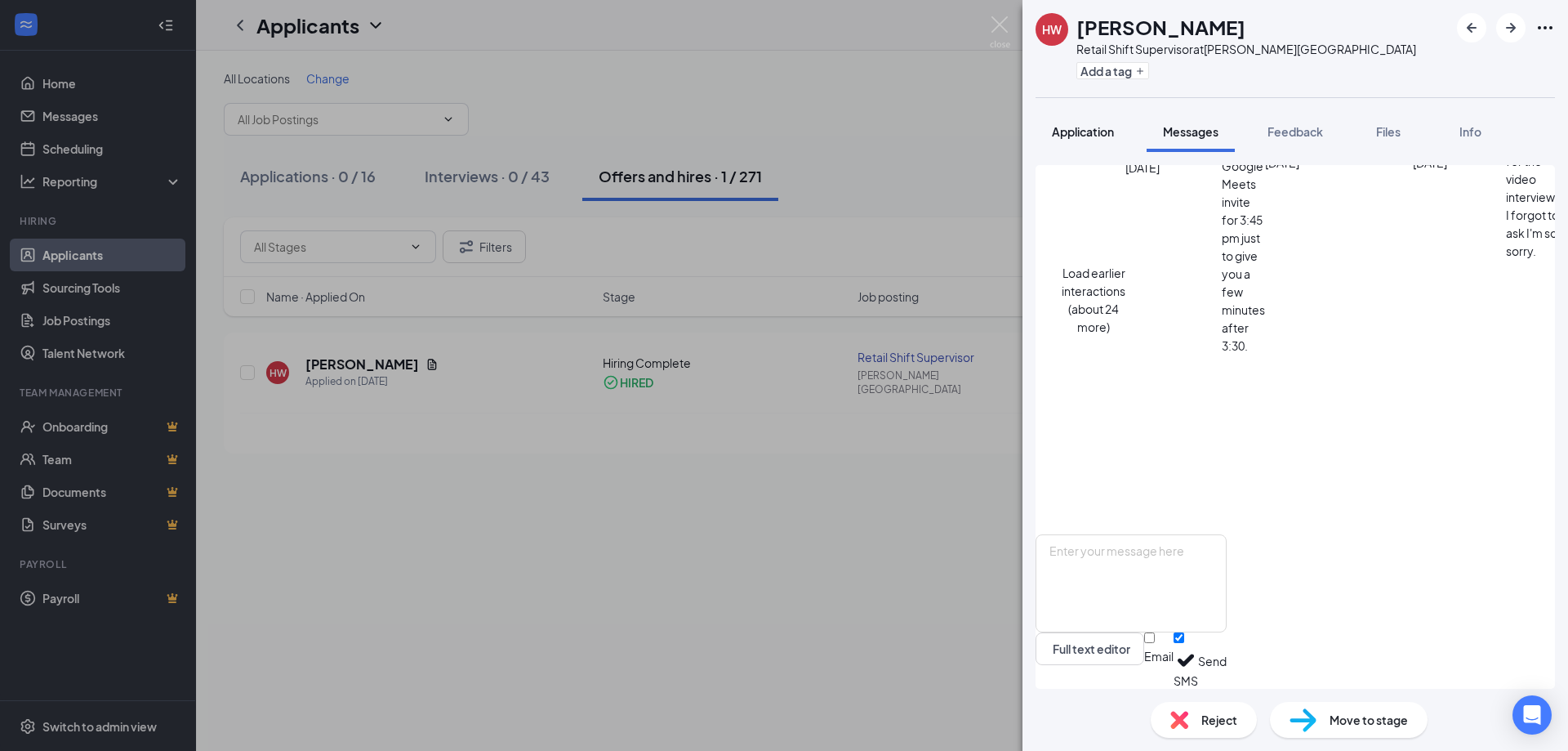
scroll to position [3770, 0]
click at [1008, 39] on img at bounding box center [1000, 32] width 21 height 31
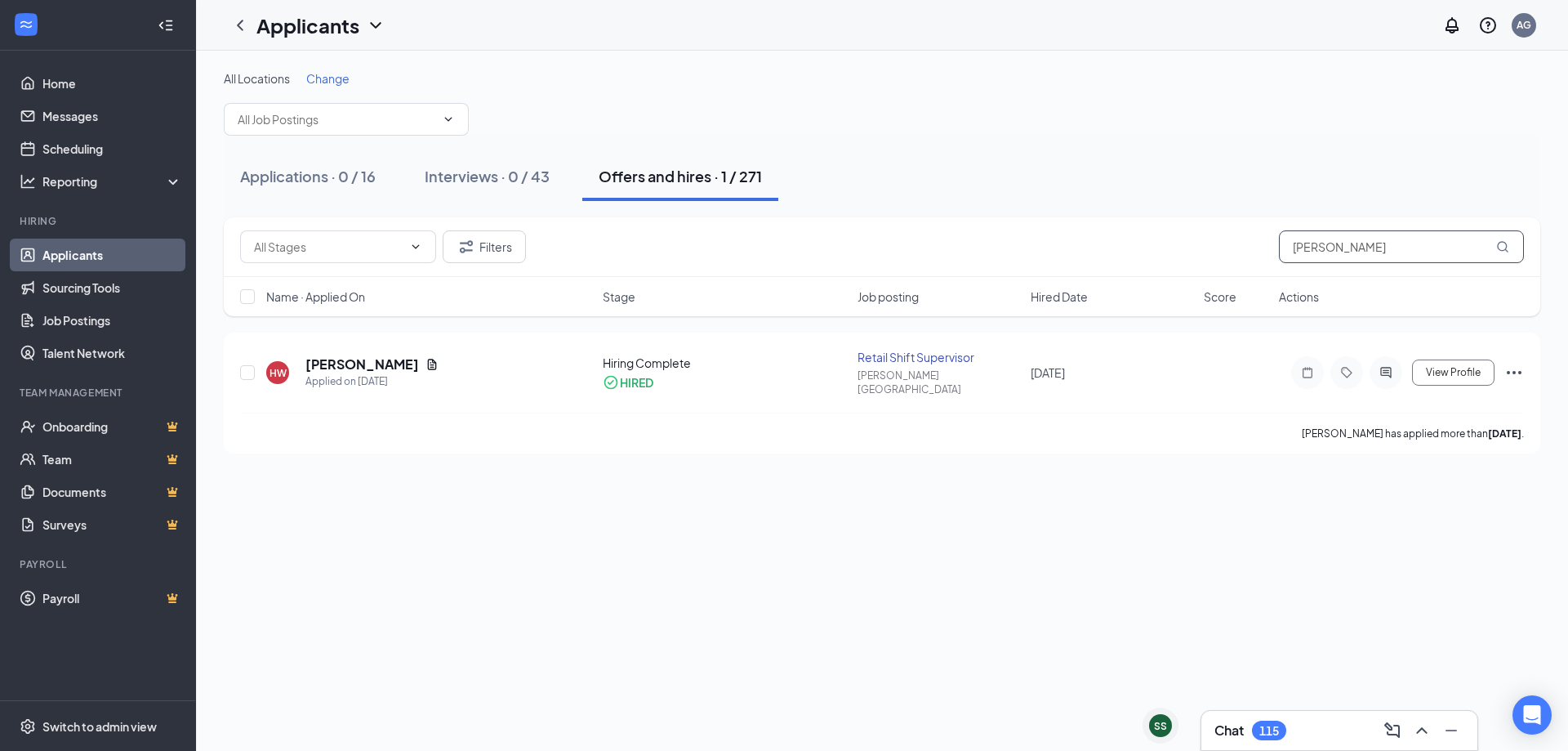
click at [1373, 253] on input "heather" at bounding box center [1402, 246] width 245 height 32
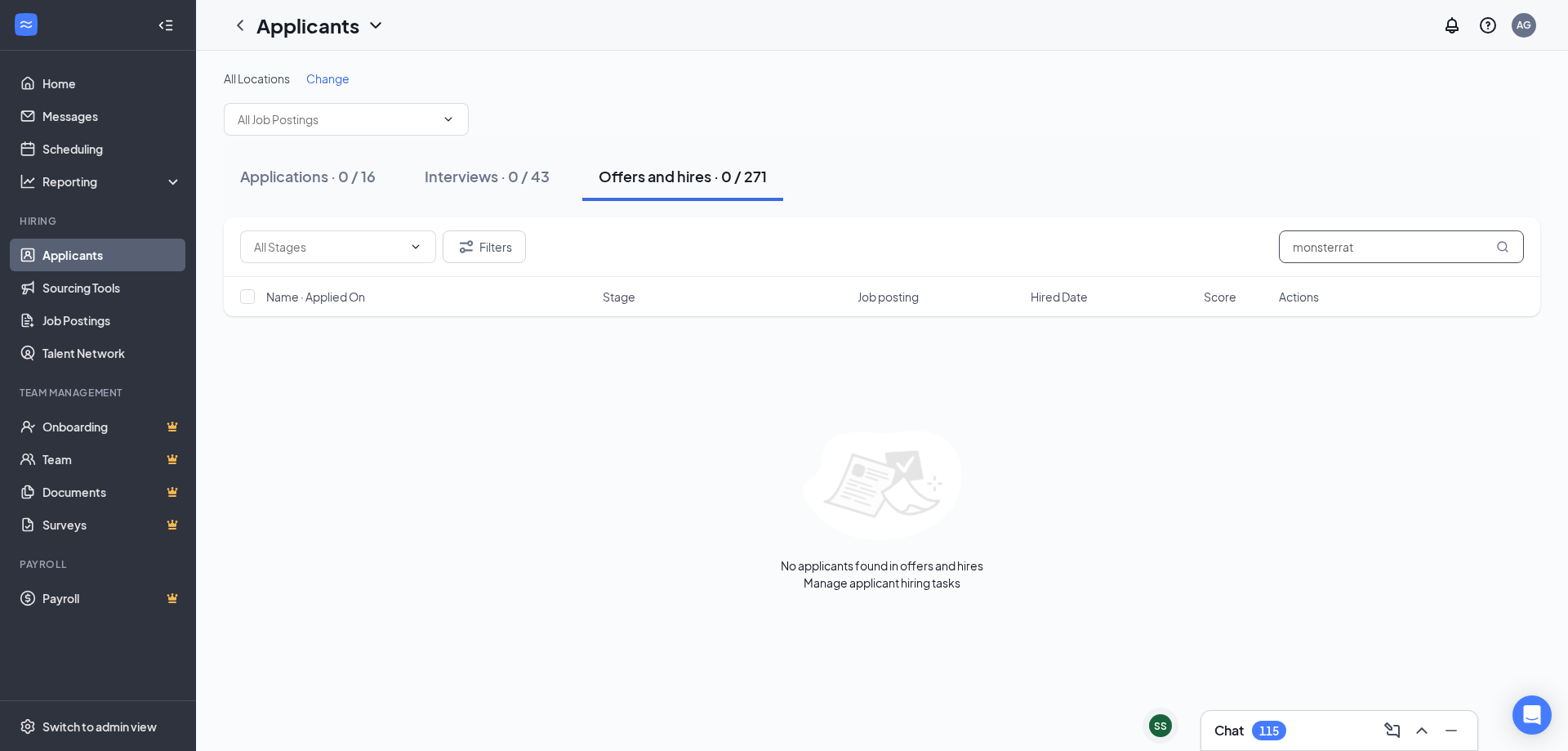
click at [1349, 235] on input "monsterrat" at bounding box center [1402, 246] width 245 height 32
click at [1352, 241] on input "monsterrat" at bounding box center [1402, 246] width 245 height 32
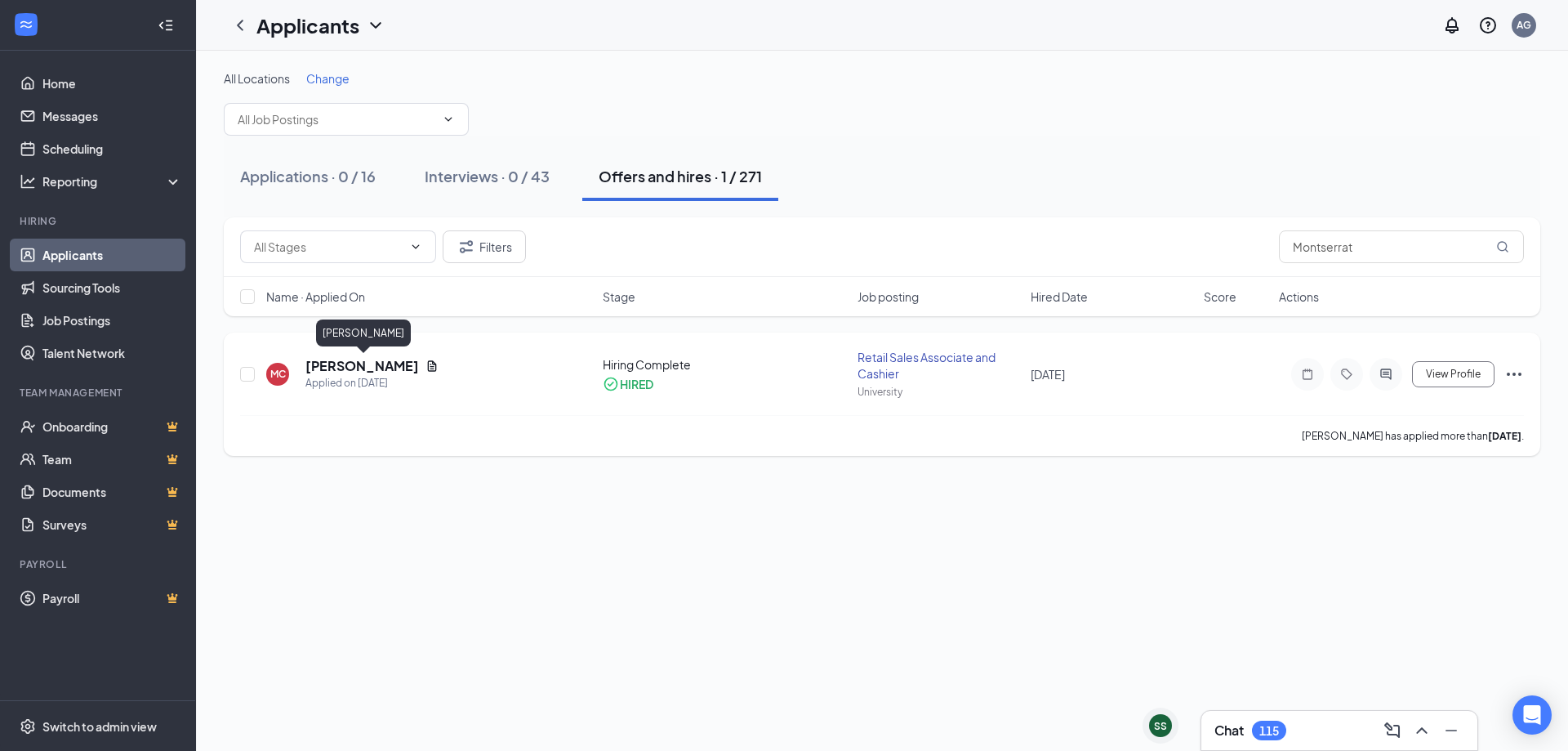
click at [361, 359] on h5 "Montserrat Cuevas" at bounding box center [362, 366] width 113 height 18
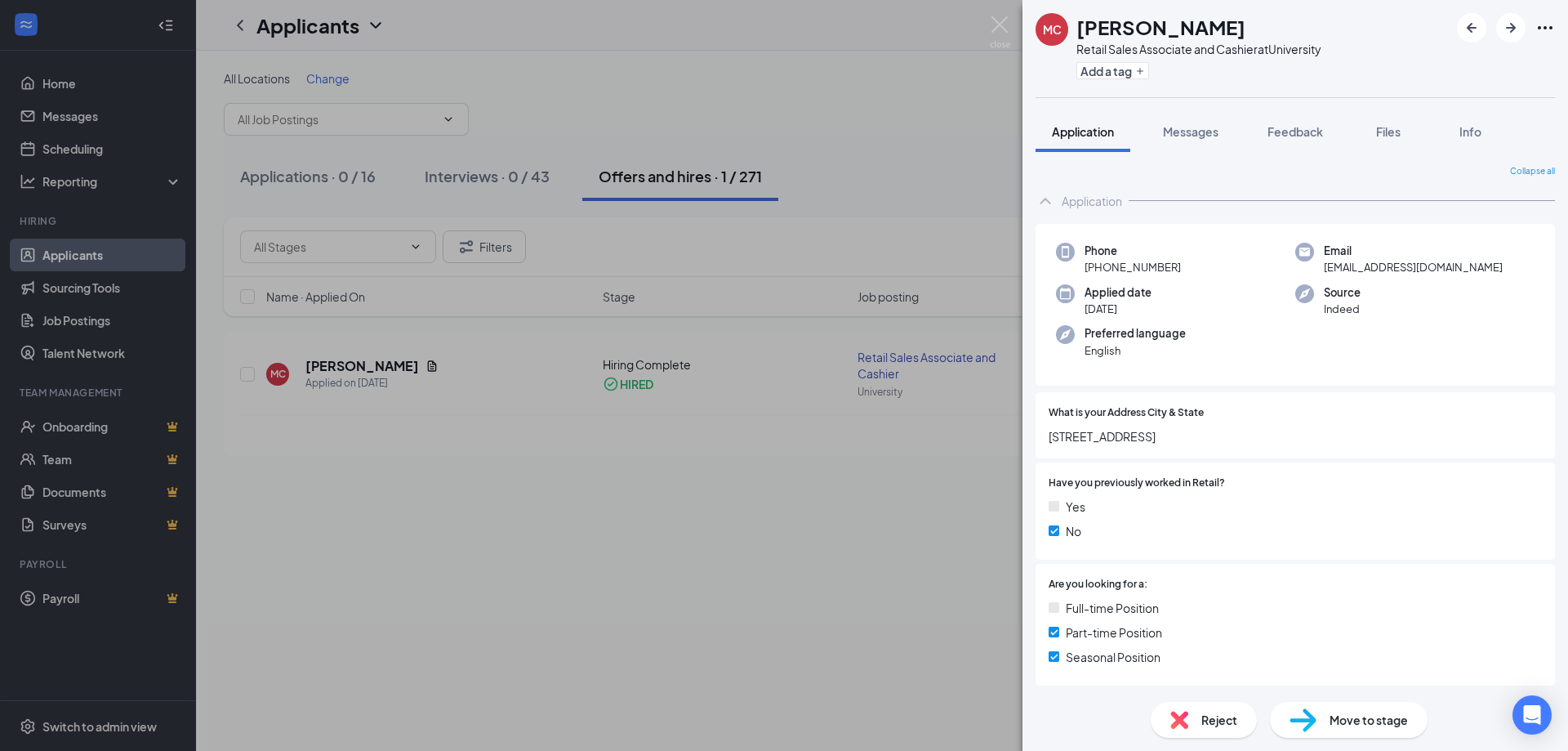
click at [1137, 265] on span "+1 (970) 534-7044" at bounding box center [1133, 267] width 96 height 17
copy span "+1 (970) 534-7044"
drag, startPoint x: 1413, startPoint y: 280, endPoint x: 1412, endPoint y: 269, distance: 11.0
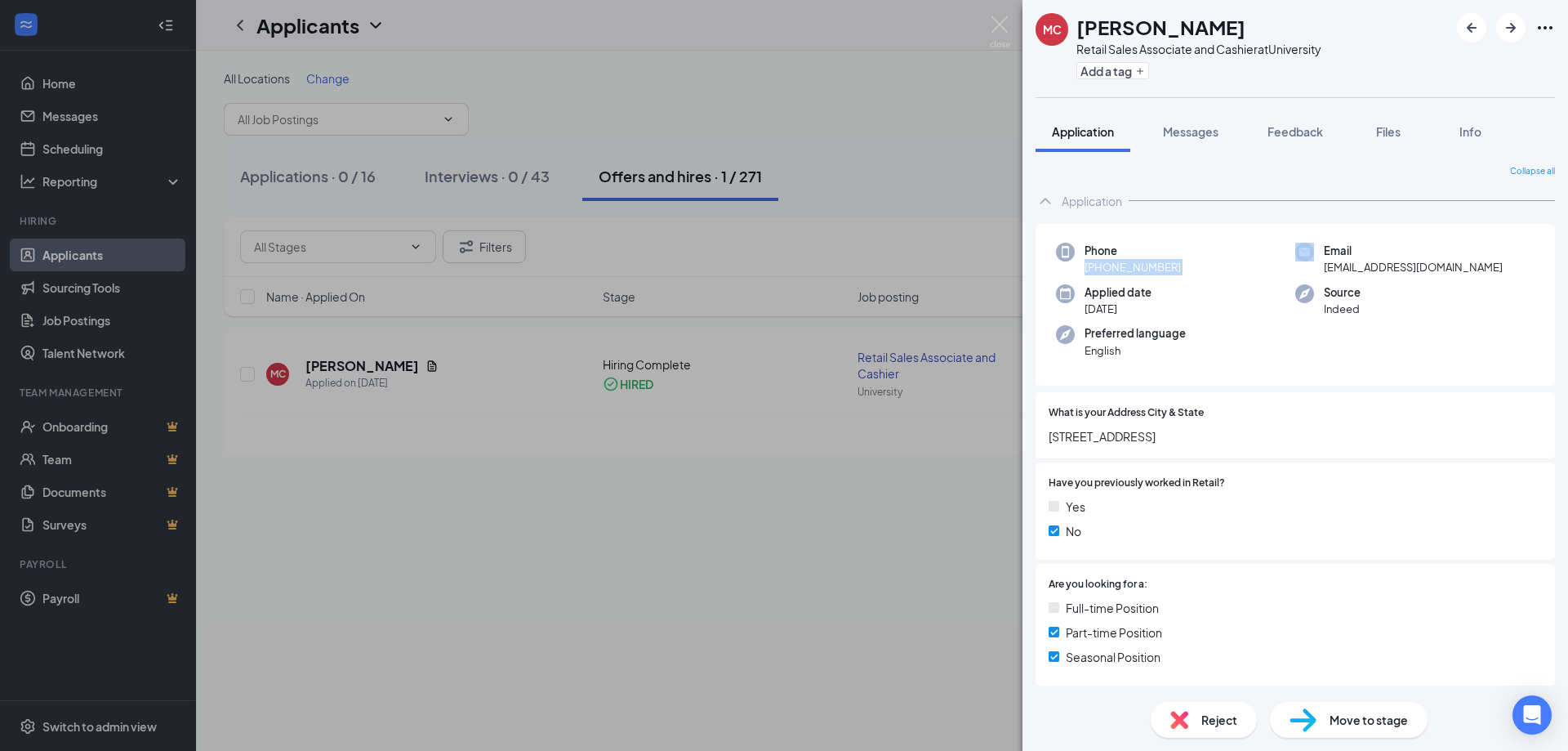
click at [1413, 280] on div "Phone +1 (970) 534-7044 Email mcuevastinoco@gmail.com Applied date Aug 19 Sourc…" at bounding box center [1295, 305] width 519 height 162
click at [1412, 269] on span "mcuevastinoco@gmail.com" at bounding box center [1413, 267] width 179 height 17
copy span "mcuevastinoco@gmail.com"
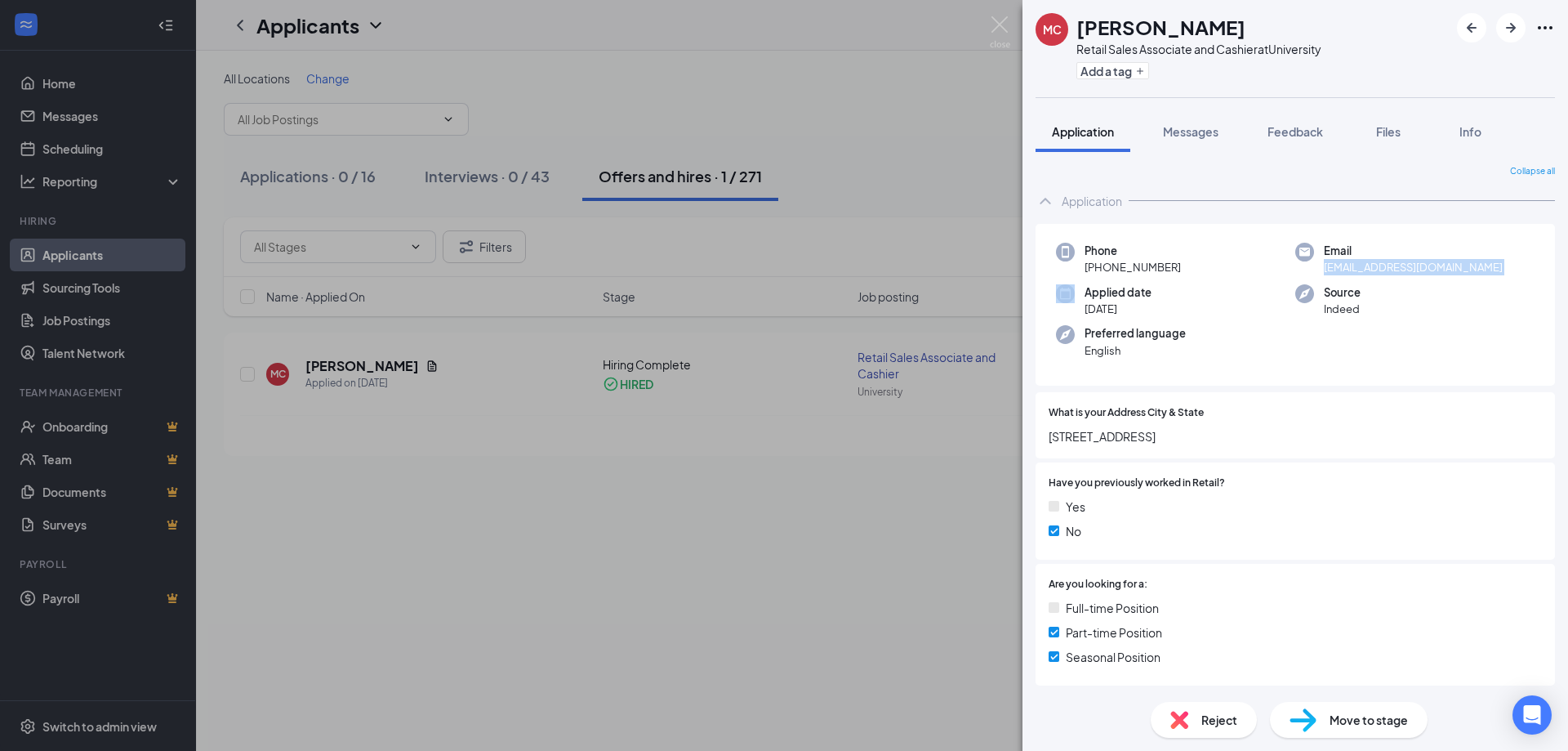
click at [1565, 21] on div "MC Montserrat Cuevas Retail Sales Associate and Cashier at University Add a tag" at bounding box center [1295, 48] width 546 height 97
click at [1546, 27] on icon "Ellipses" at bounding box center [1546, 28] width 15 height 3
click at [1431, 65] on link "View full application" at bounding box center [1456, 65] width 176 height 17
click at [1015, 20] on div "MC Montserrat Cuevas Retail Sales Associate and Cashier at University Add a tag…" at bounding box center [784, 375] width 1568 height 751
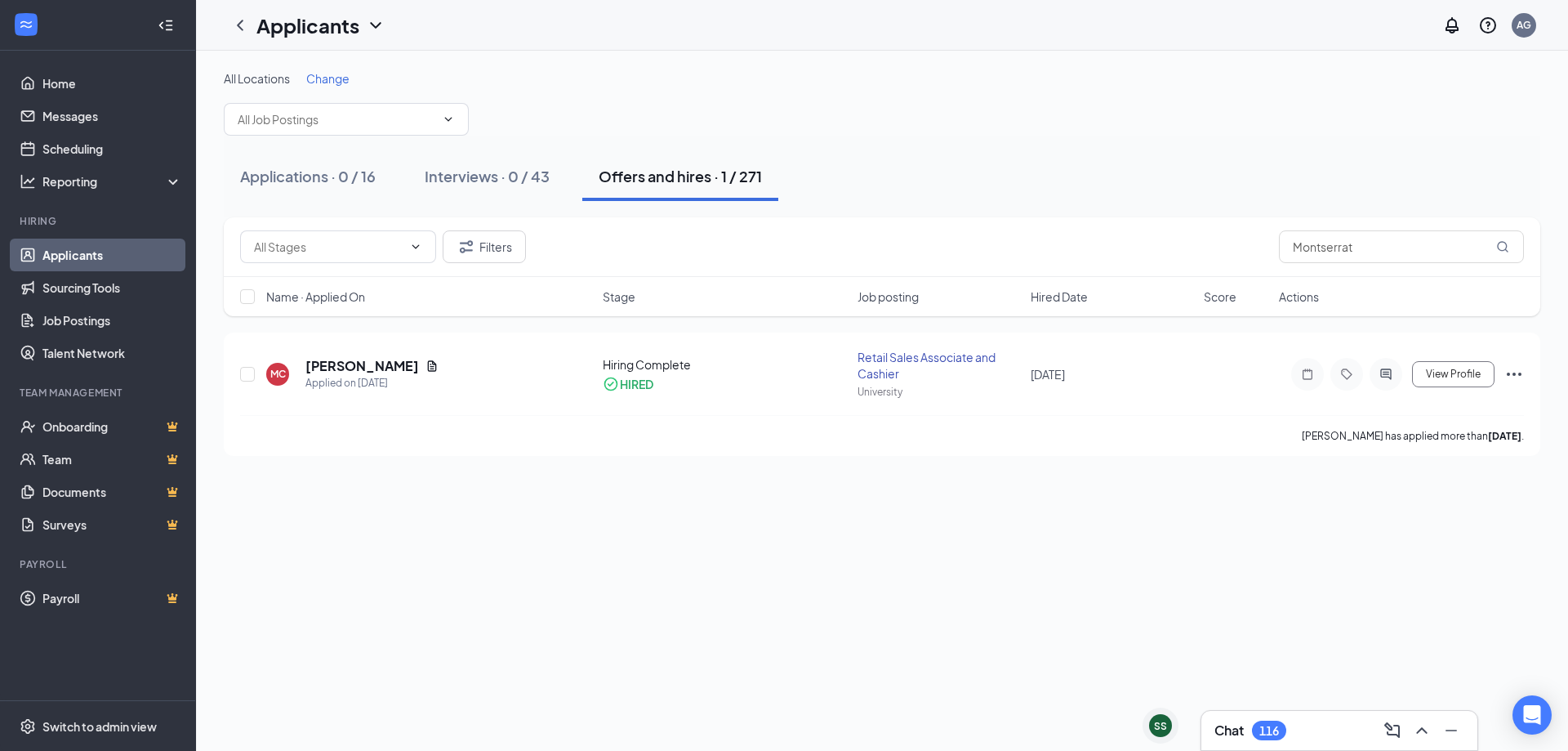
click at [1003, 25] on div "Applicants AG" at bounding box center [882, 25] width 1372 height 51
click at [1396, 262] on input "Montserrat" at bounding box center [1402, 246] width 245 height 32
click at [1398, 249] on input "Montserrat" at bounding box center [1402, 246] width 245 height 32
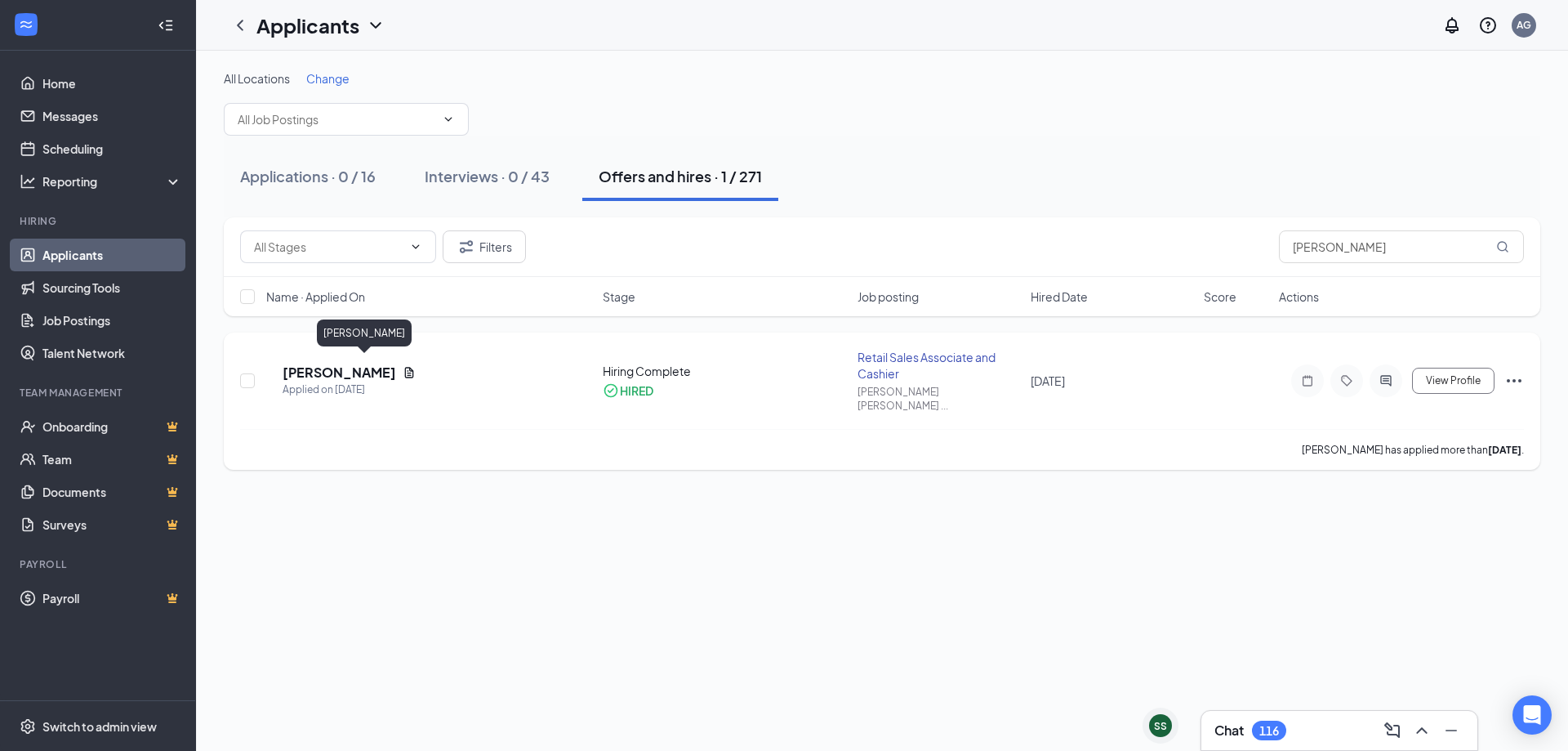
click at [381, 369] on h5 "[PERSON_NAME]" at bounding box center [339, 373] width 113 height 18
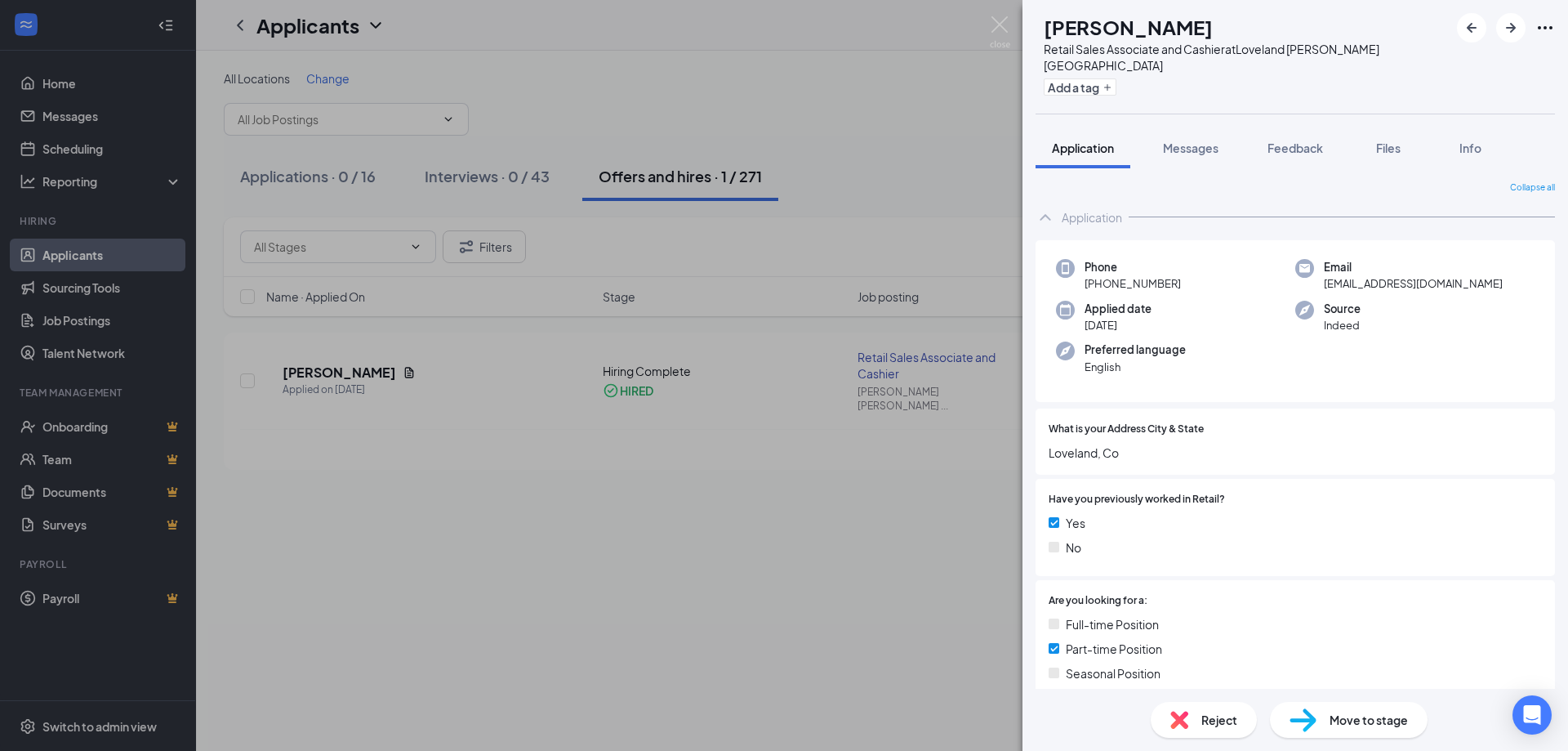
click at [1395, 283] on span "[EMAIL_ADDRESS][DOMAIN_NAME]" at bounding box center [1413, 283] width 179 height 17
click at [1131, 267] on span "Phone" at bounding box center [1133, 267] width 96 height 17
click at [1127, 282] on span "[PHONE_NUMBER]" at bounding box center [1133, 283] width 96 height 17
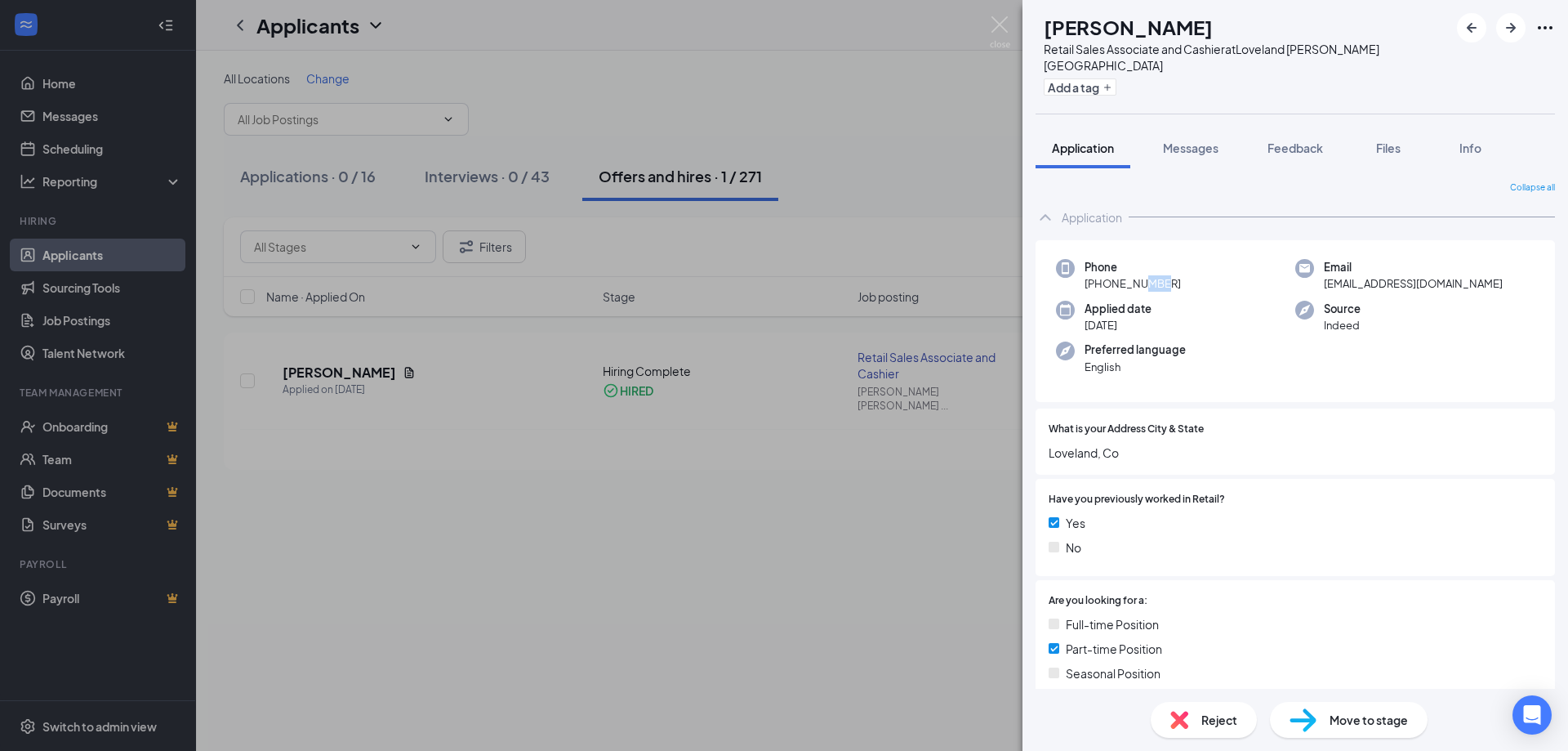
click at [1127, 282] on span "[PHONE_NUMBER]" at bounding box center [1133, 283] width 96 height 17
copy span "[PHONE_NUMBER]"
click at [1368, 282] on span "[EMAIL_ADDRESS][DOMAIN_NAME]" at bounding box center [1413, 283] width 179 height 17
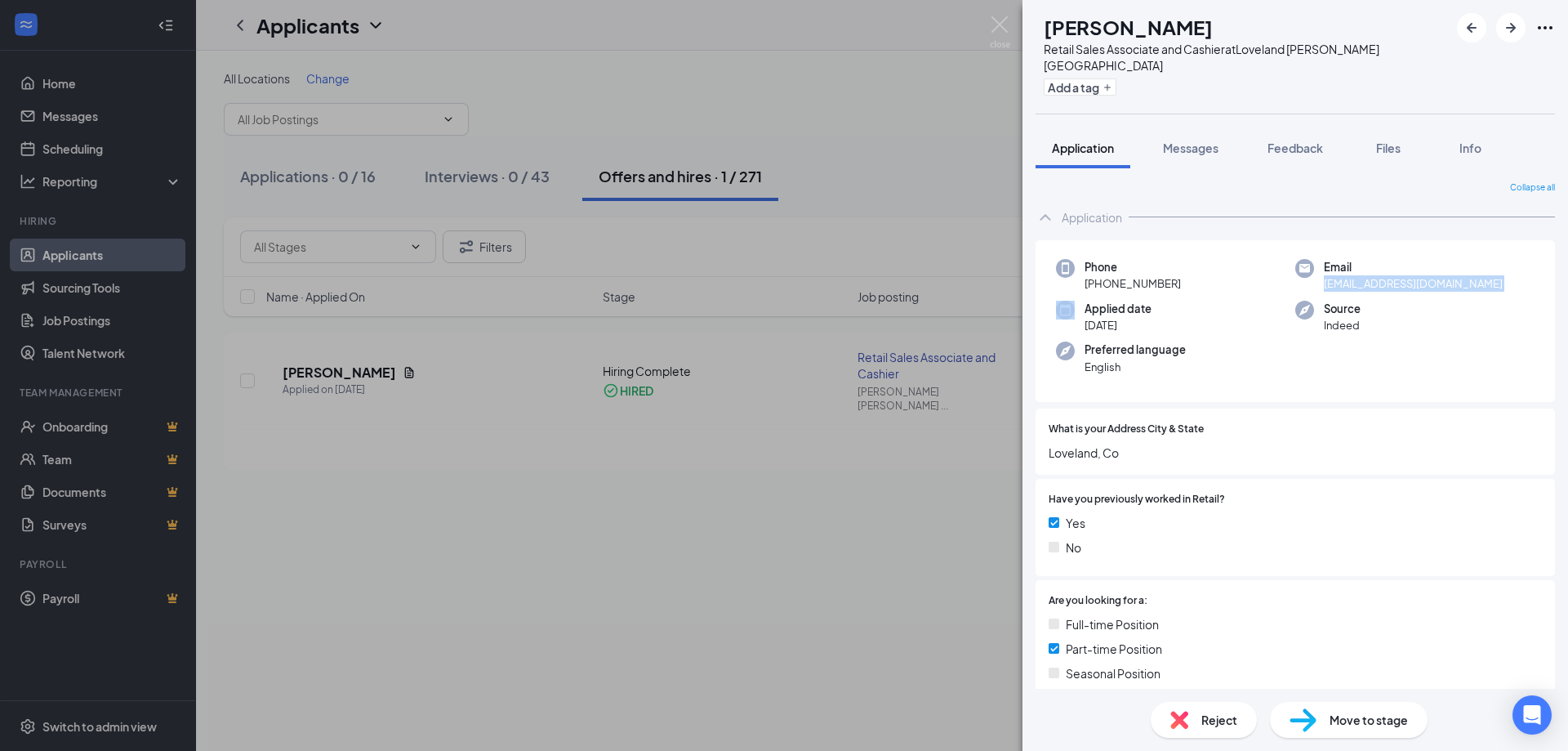
click at [1368, 282] on span "[EMAIL_ADDRESS][DOMAIN_NAME]" at bounding box center [1413, 283] width 179 height 17
copy span "[EMAIL_ADDRESS][DOMAIN_NAME]"
click at [1548, 28] on icon "Ellipses" at bounding box center [1546, 28] width 20 height 20
click at [1556, 24] on div "SS Sonja Smith-deBord Retail Sales Associate and Cashier at Loveland Thompson V…" at bounding box center [1295, 56] width 546 height 113
click at [1489, 68] on link "View full application" at bounding box center [1456, 65] width 176 height 17
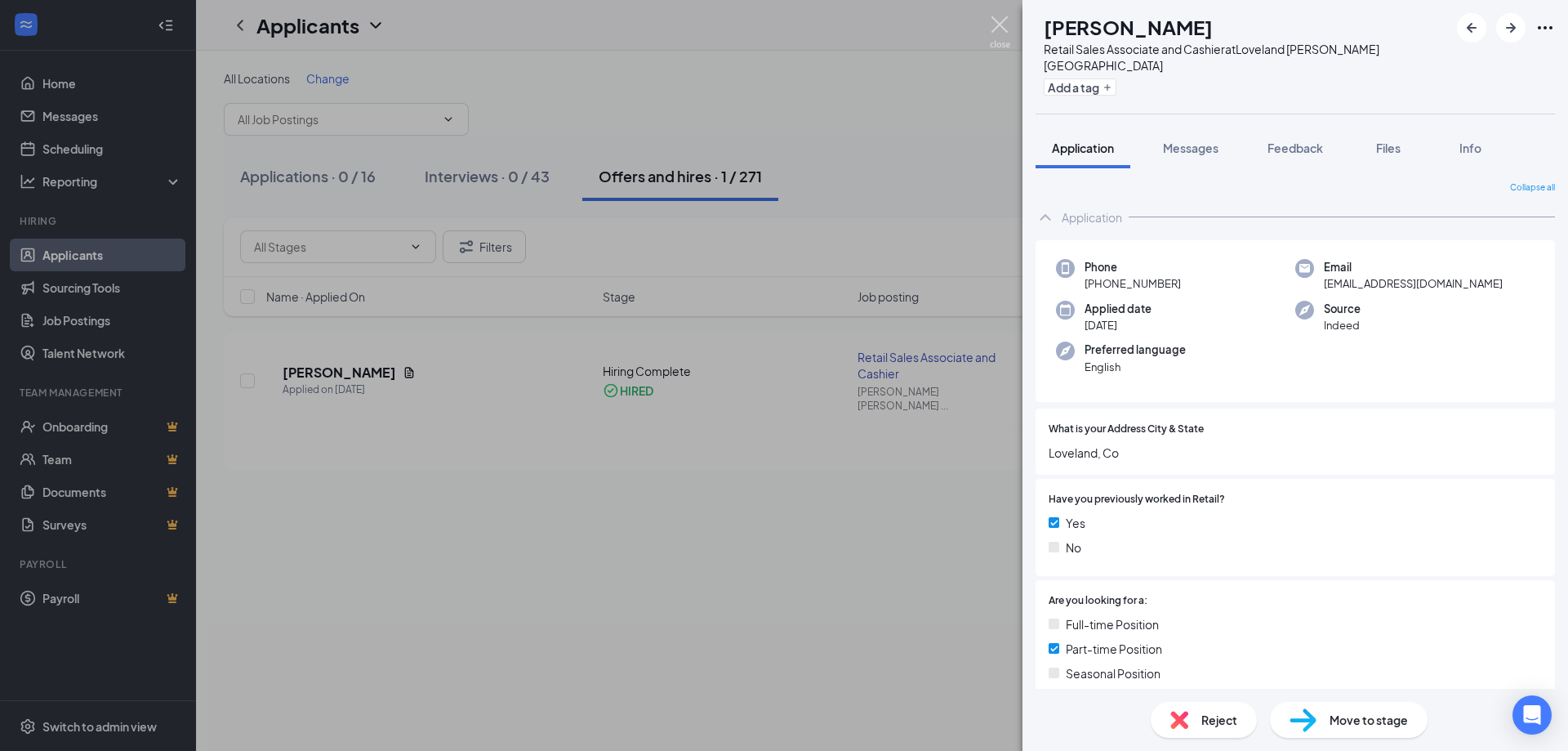
click at [1004, 29] on img at bounding box center [1000, 32] width 21 height 31
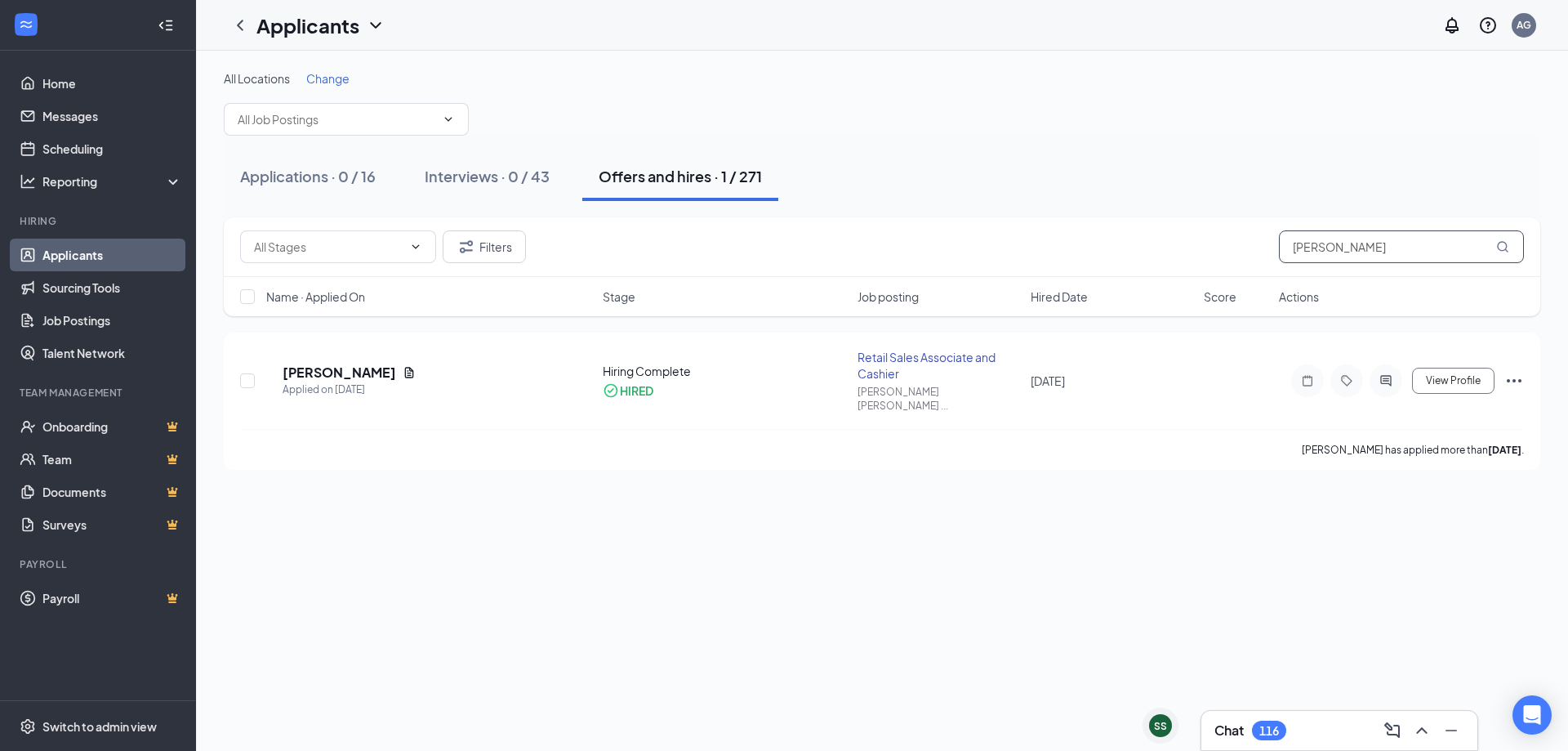
click at [1378, 269] on div "Filters sonja" at bounding box center [882, 247] width 1316 height 60
click at [1371, 238] on input "[PERSON_NAME]" at bounding box center [1402, 246] width 245 height 32
type input "[PERSON_NAME]"
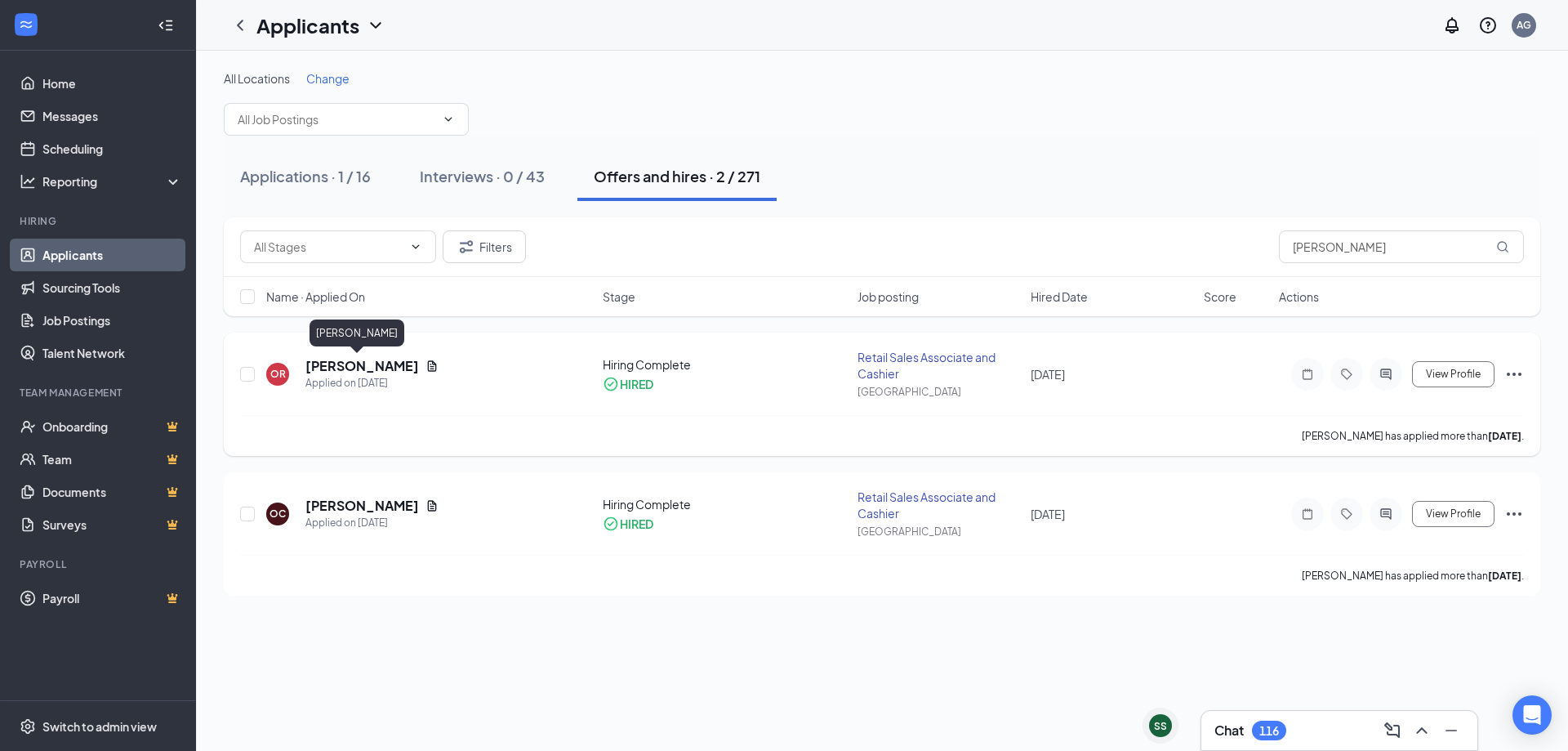
click at [338, 362] on h5 "[PERSON_NAME]" at bounding box center [362, 366] width 113 height 18
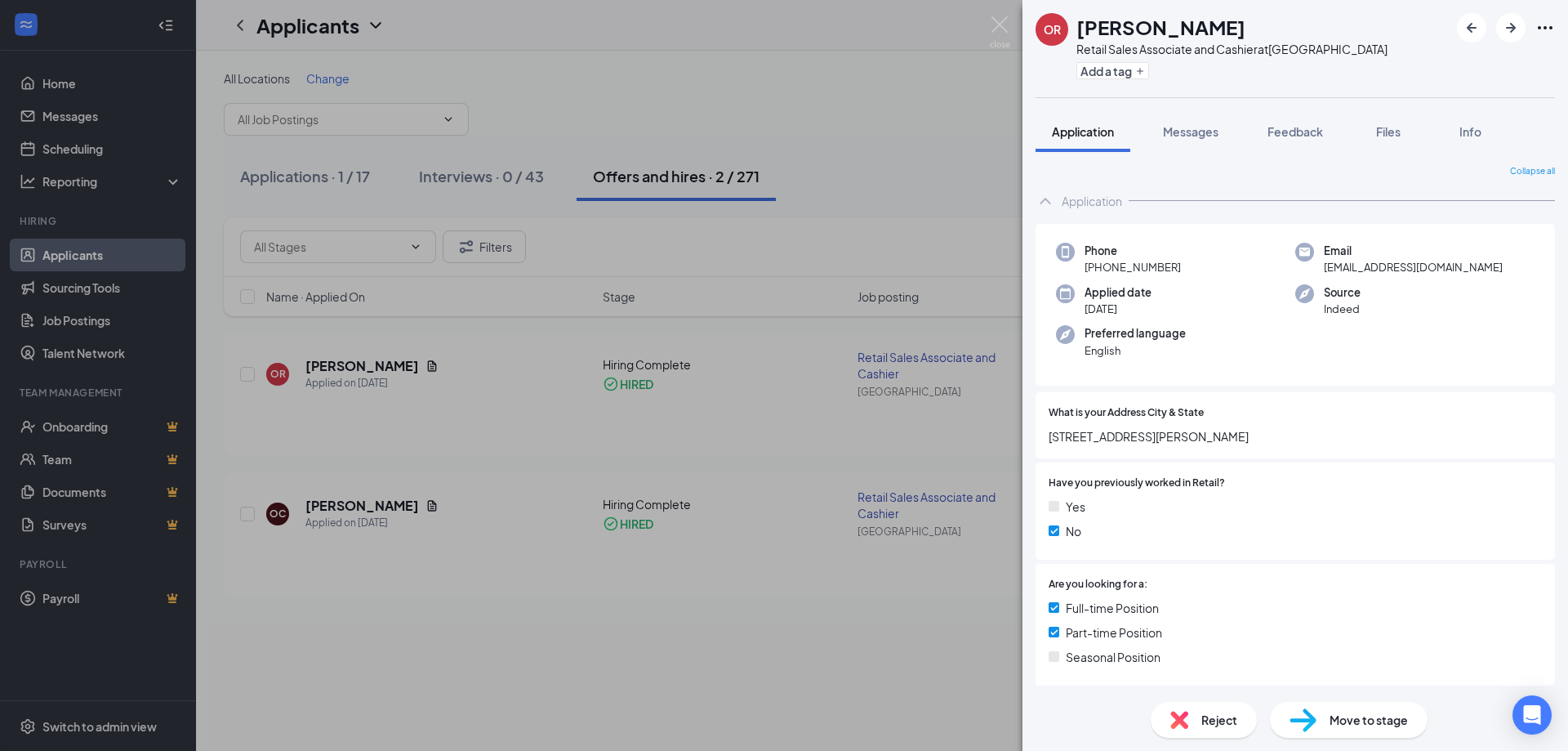
click at [935, 156] on div "OR Owen Rudel Retail Sales Associate and Cashier at Windsor Add a tag Applicati…" at bounding box center [784, 375] width 1568 height 751
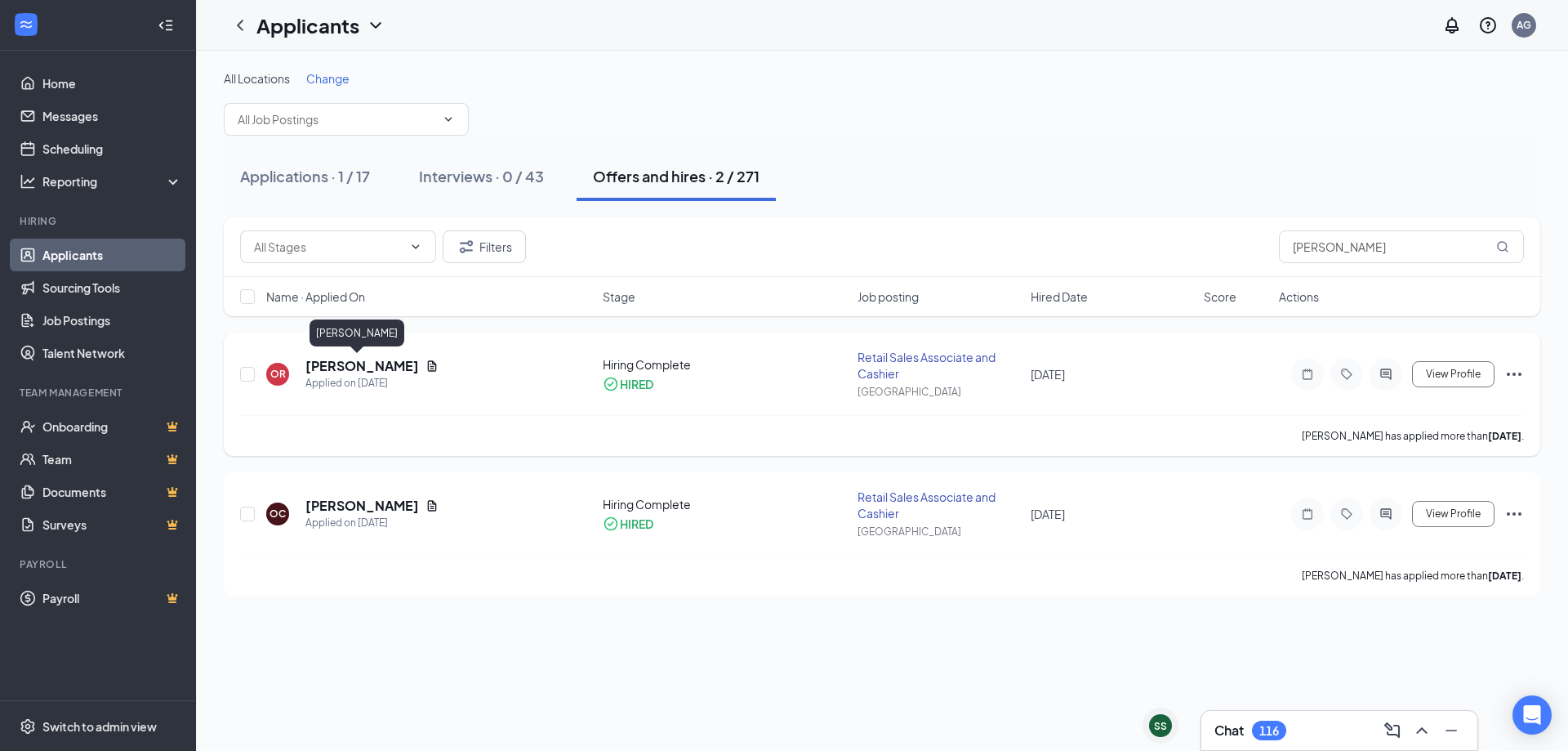
click at [362, 363] on h5 "[PERSON_NAME]" at bounding box center [362, 366] width 113 height 18
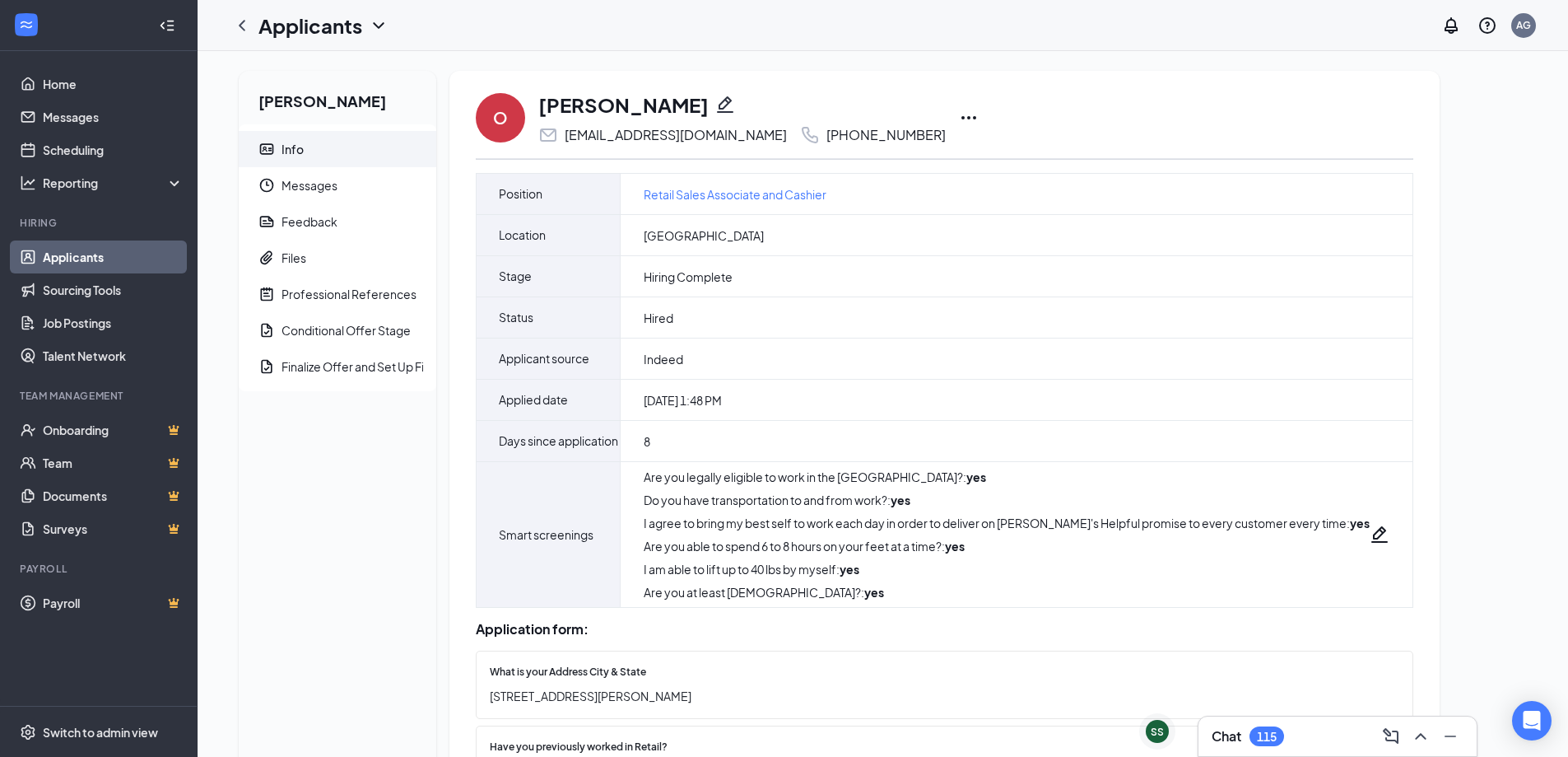
click at [979, 116] on icon "Ellipses" at bounding box center [969, 118] width 20 height 20
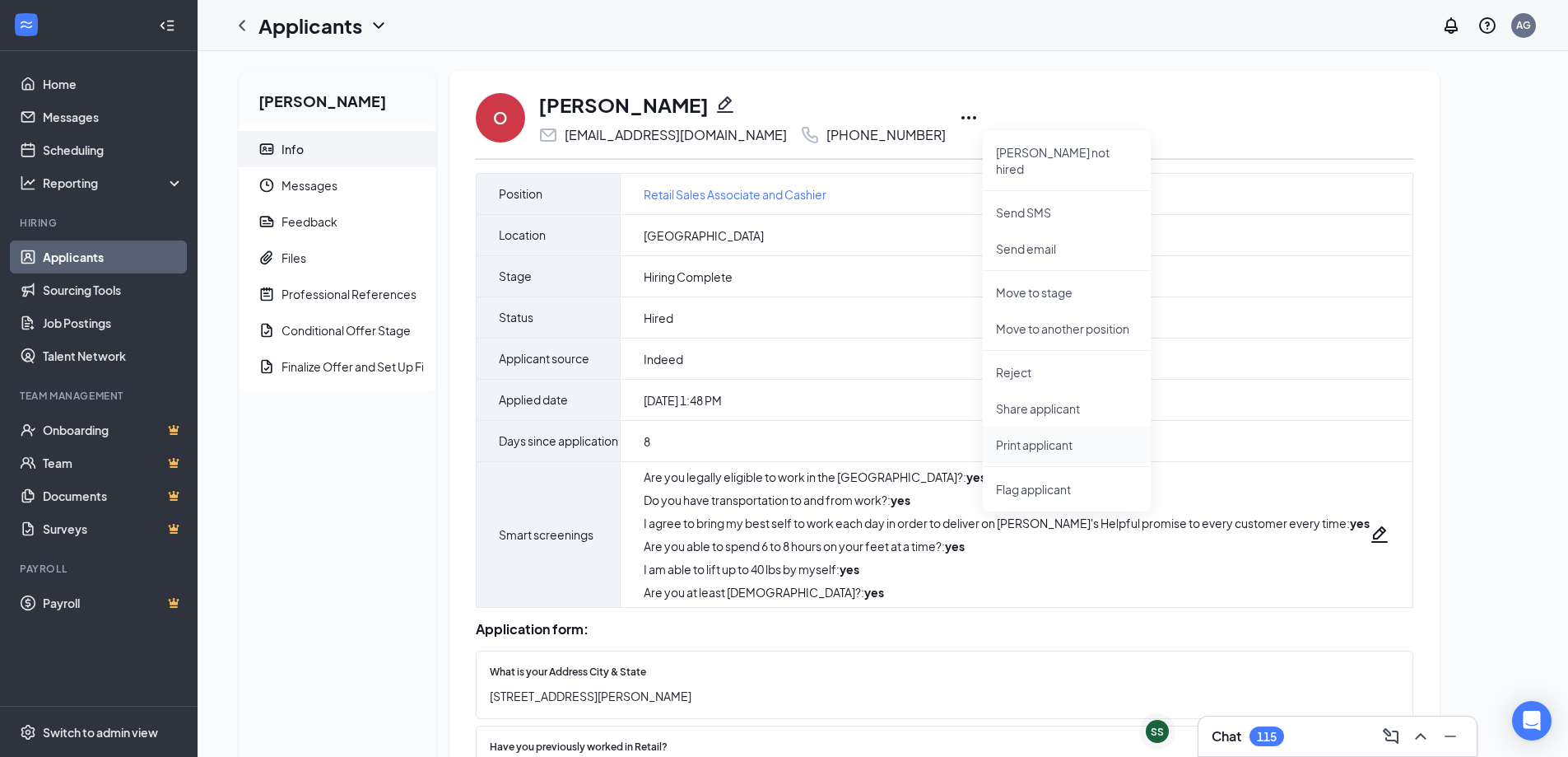
click at [1050, 437] on p "Print applicant" at bounding box center [1067, 445] width 142 height 17
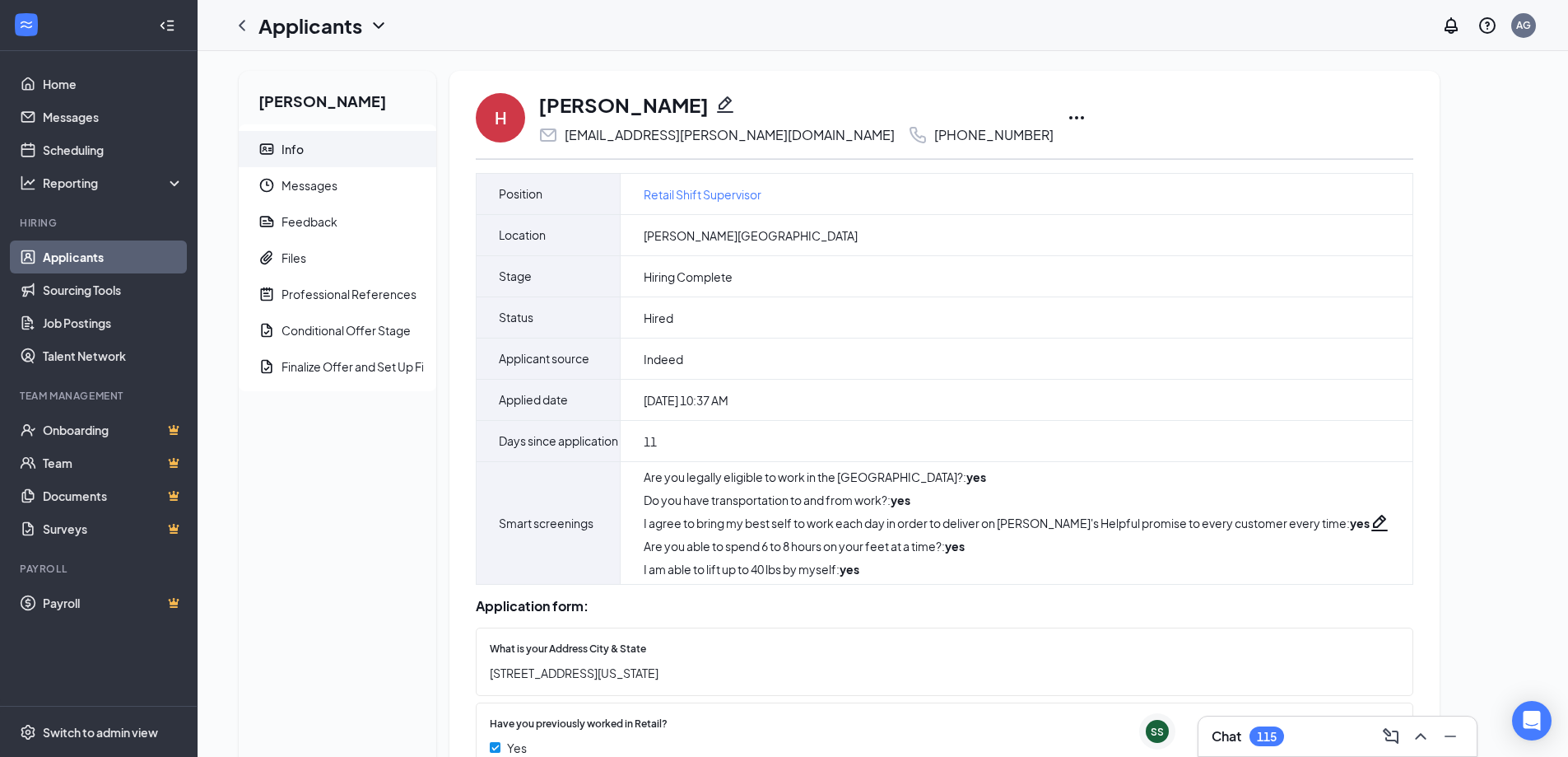
click at [1066, 116] on icon "Ellipses" at bounding box center [1076, 118] width 20 height 20
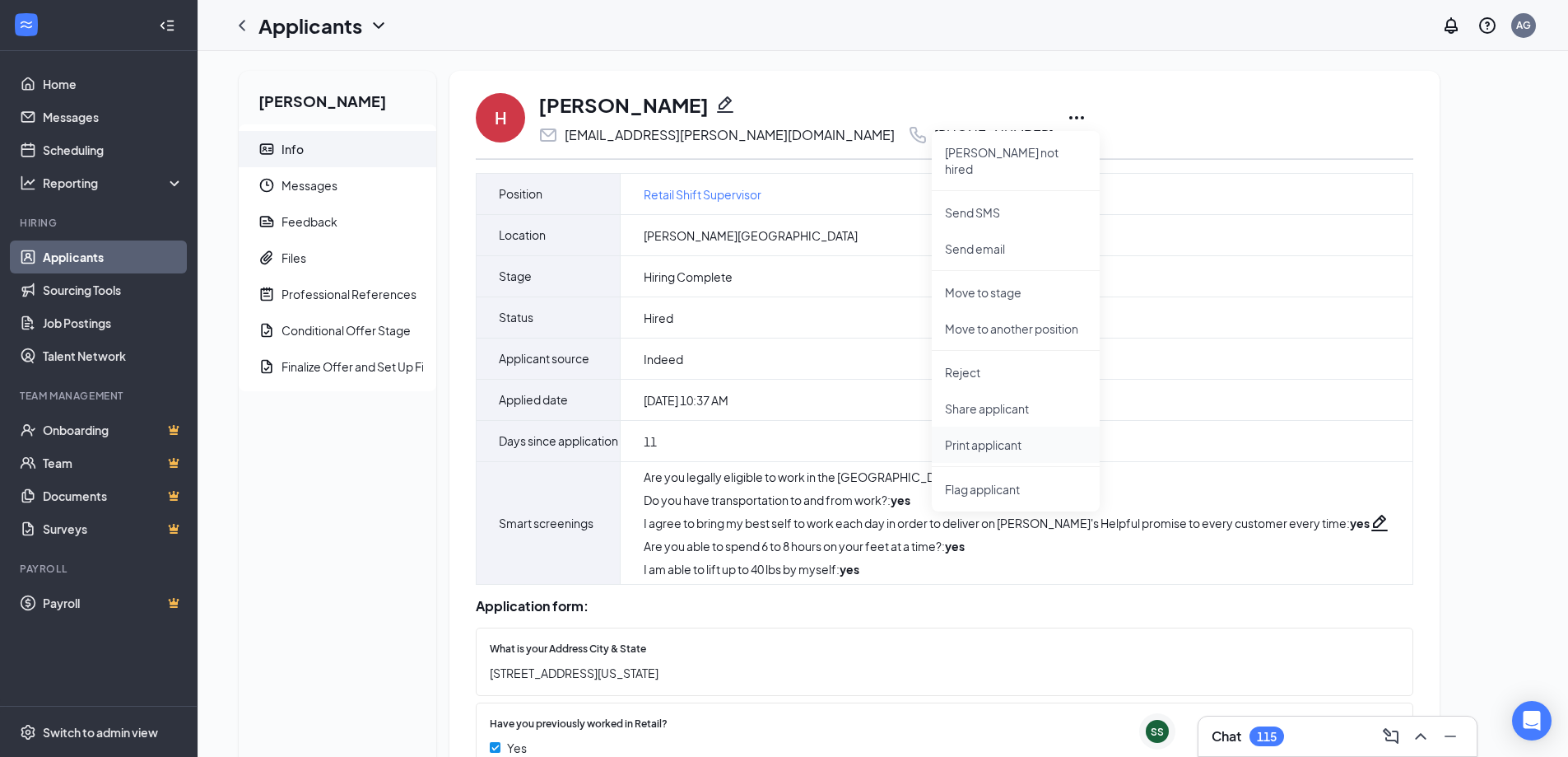
click at [977, 437] on p "Print applicant" at bounding box center [1016, 445] width 142 height 17
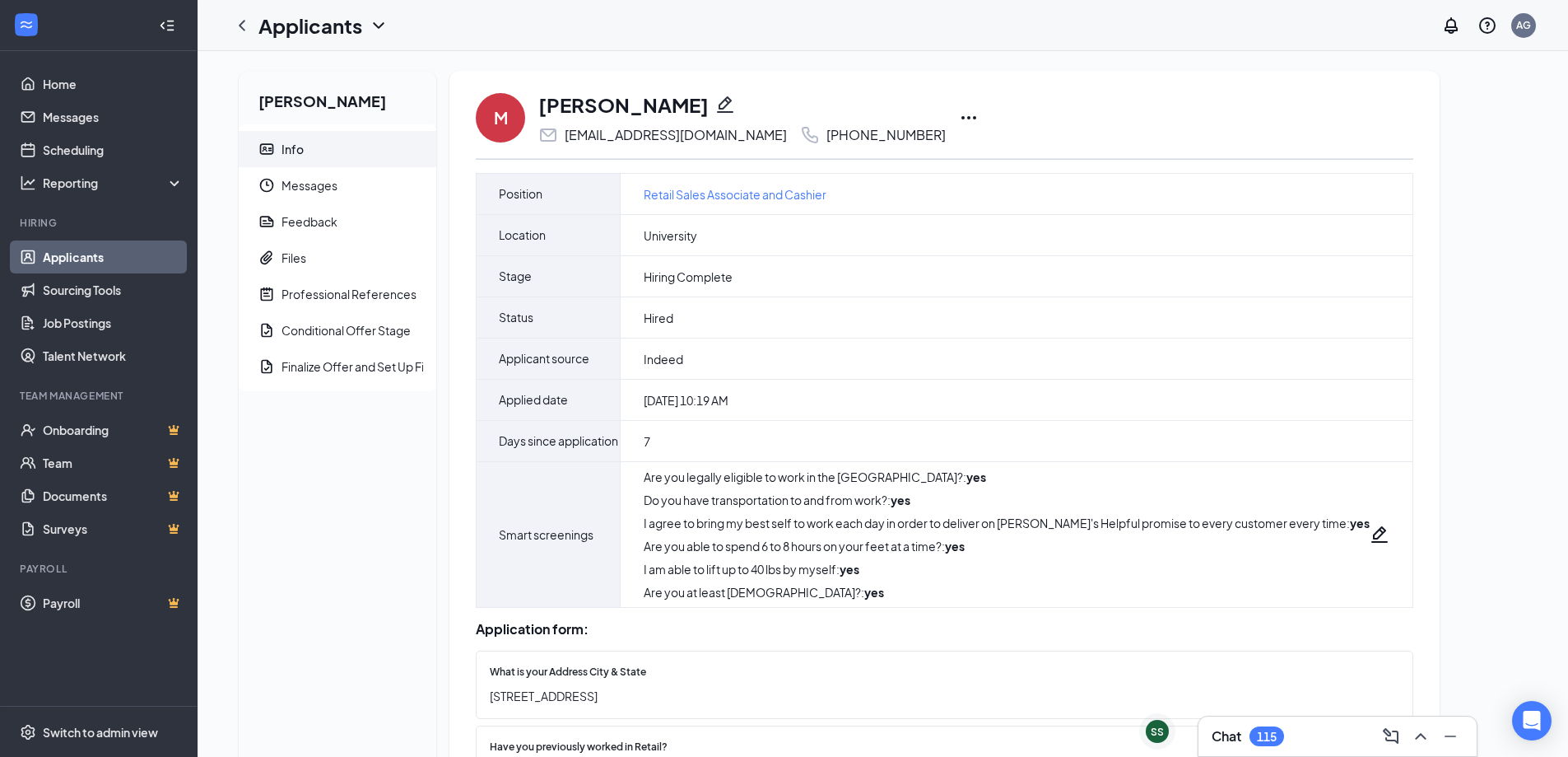
click at [959, 114] on icon "Ellipses" at bounding box center [969, 118] width 20 height 20
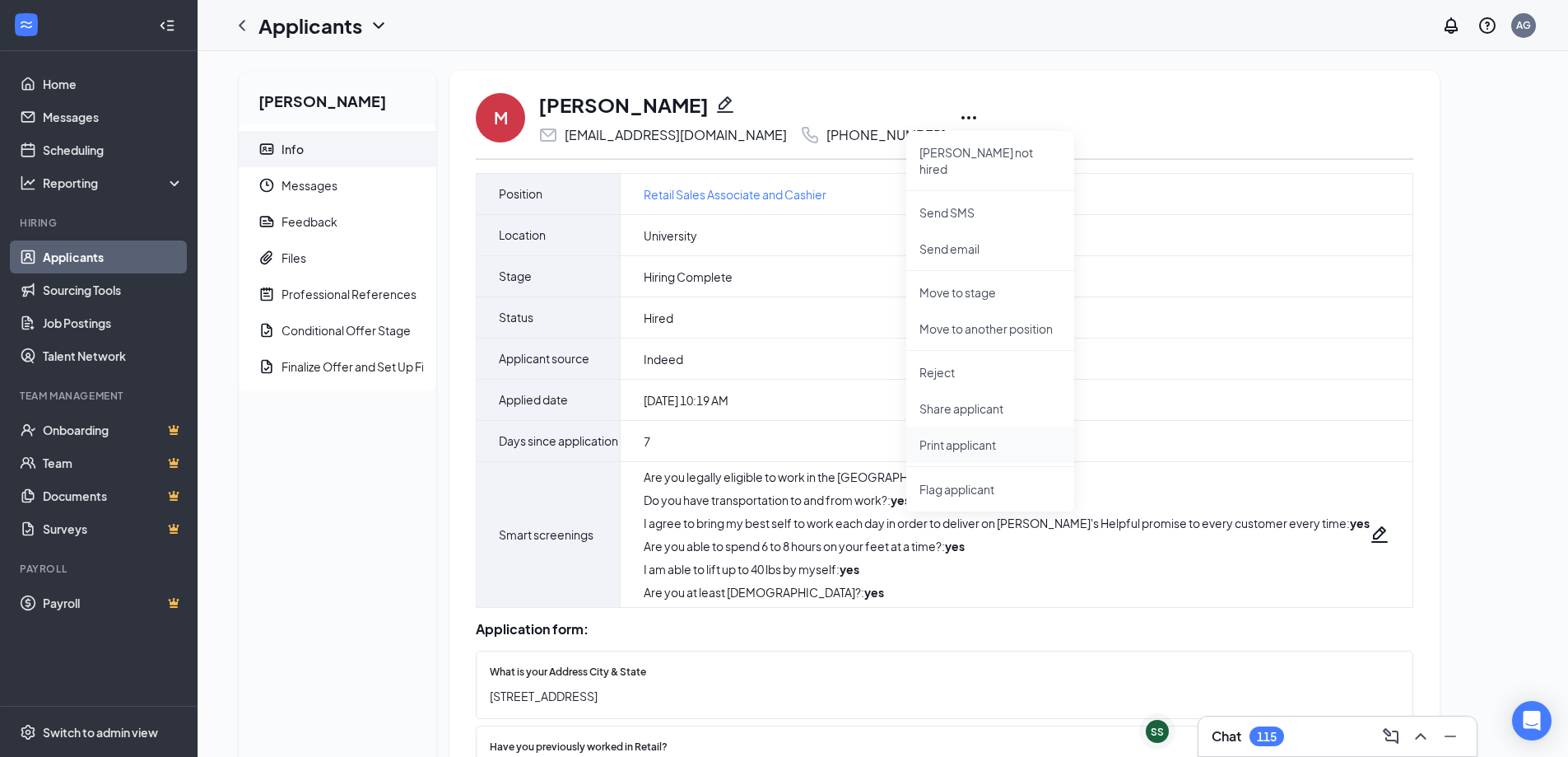
click at [971, 437] on p "Print applicant" at bounding box center [991, 445] width 142 height 17
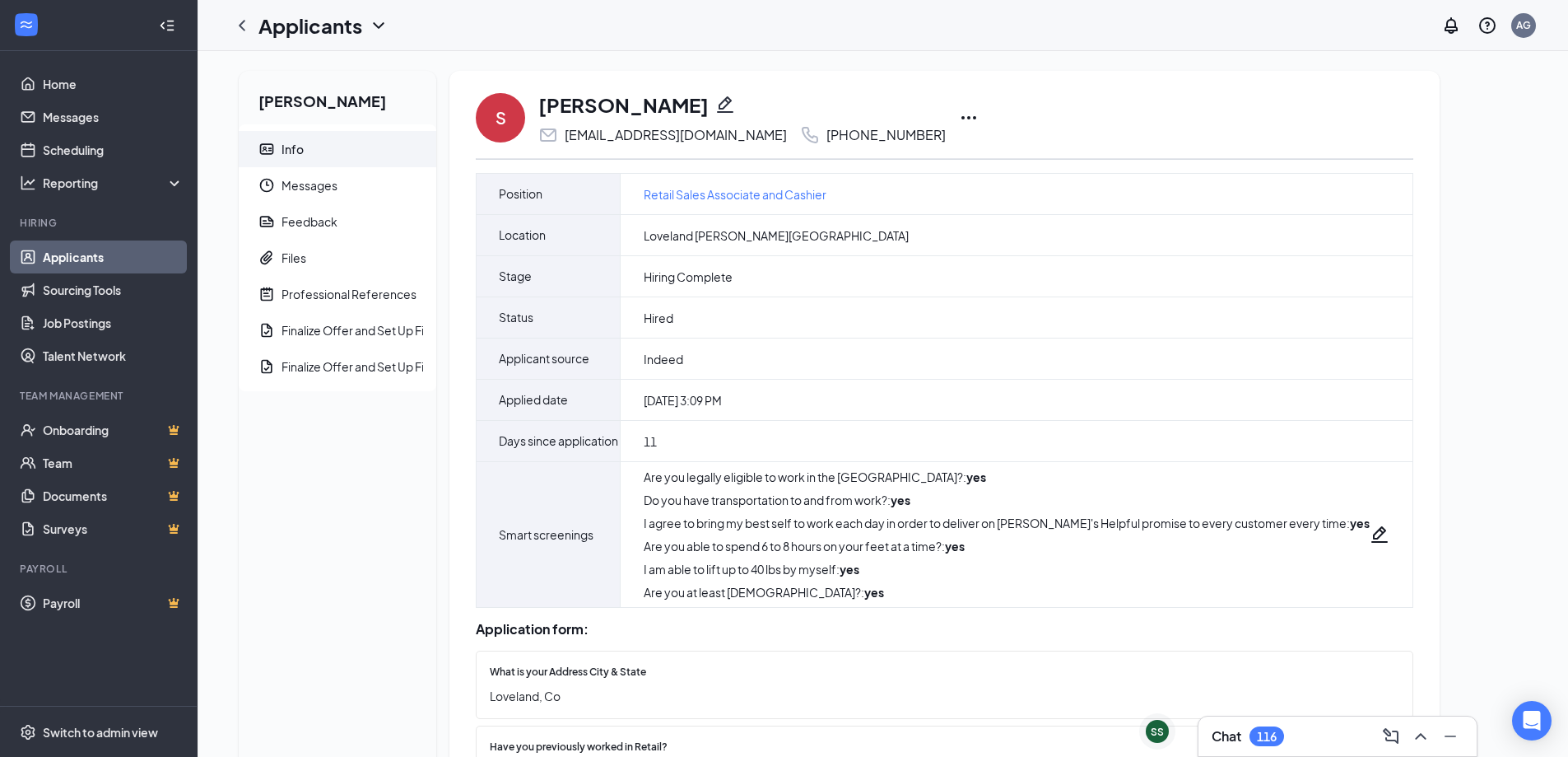
click at [959, 113] on icon "Ellipses" at bounding box center [969, 118] width 20 height 20
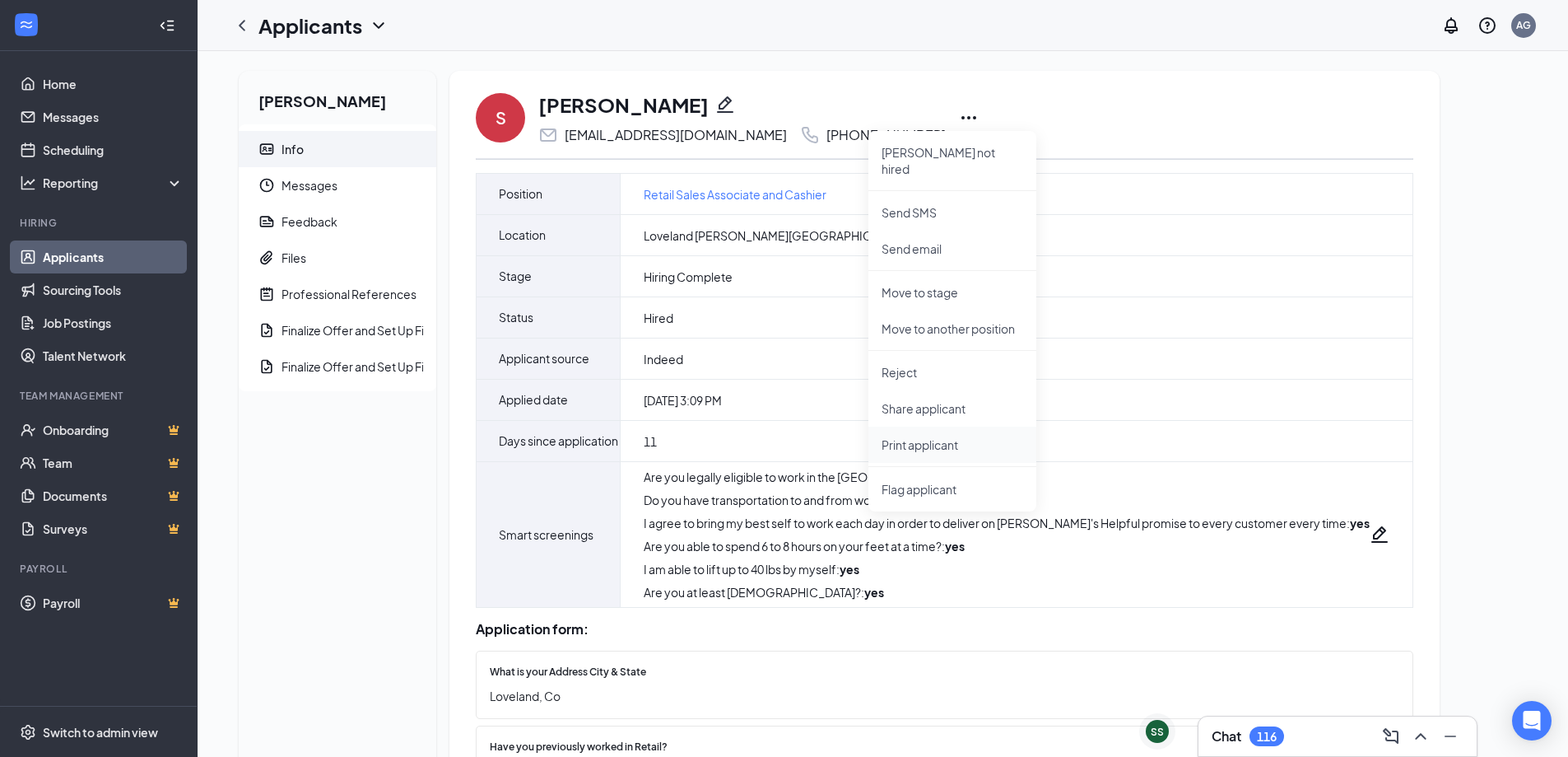
click at [899, 437] on p "Print applicant" at bounding box center [953, 445] width 142 height 17
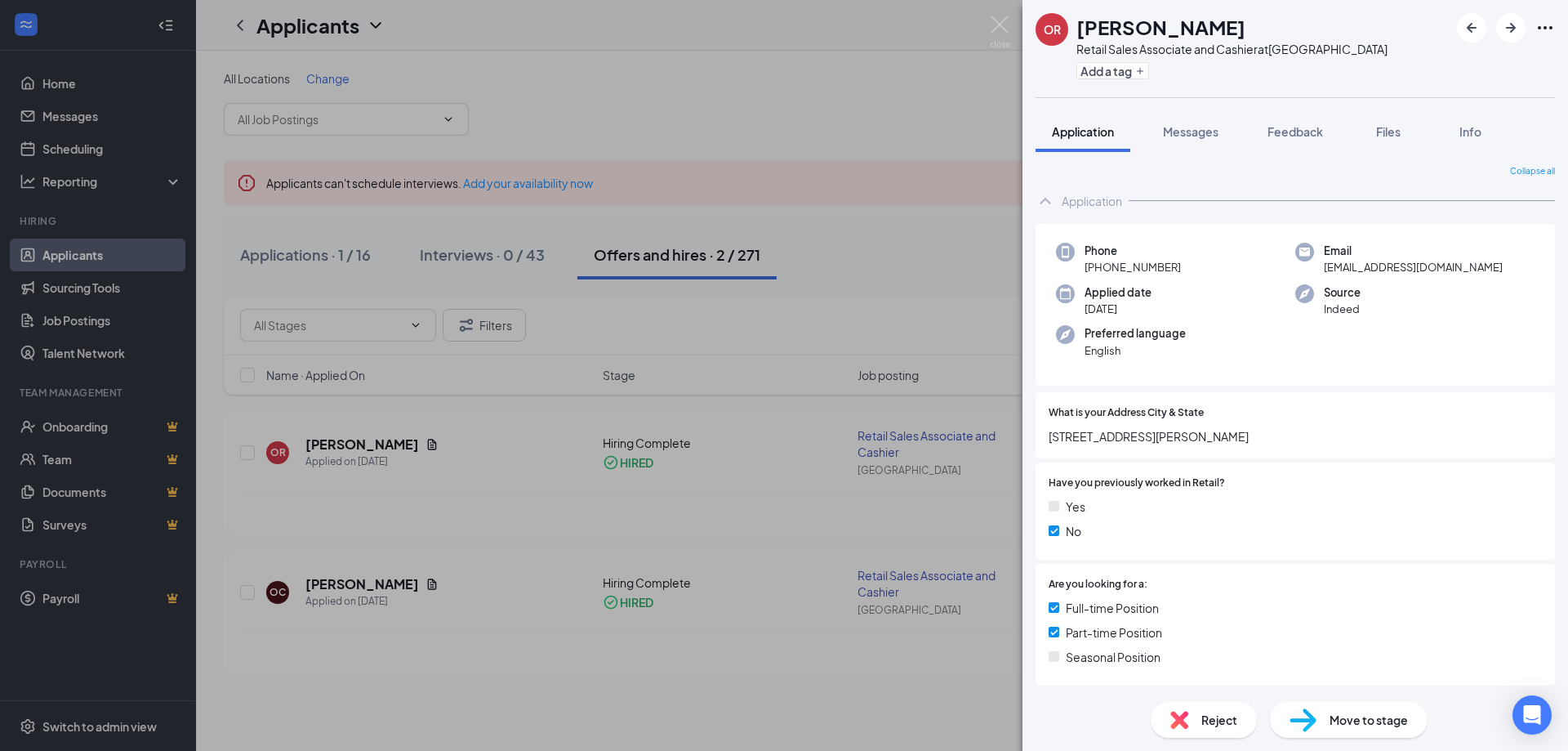
click at [1009, 30] on img at bounding box center [1000, 32] width 21 height 31
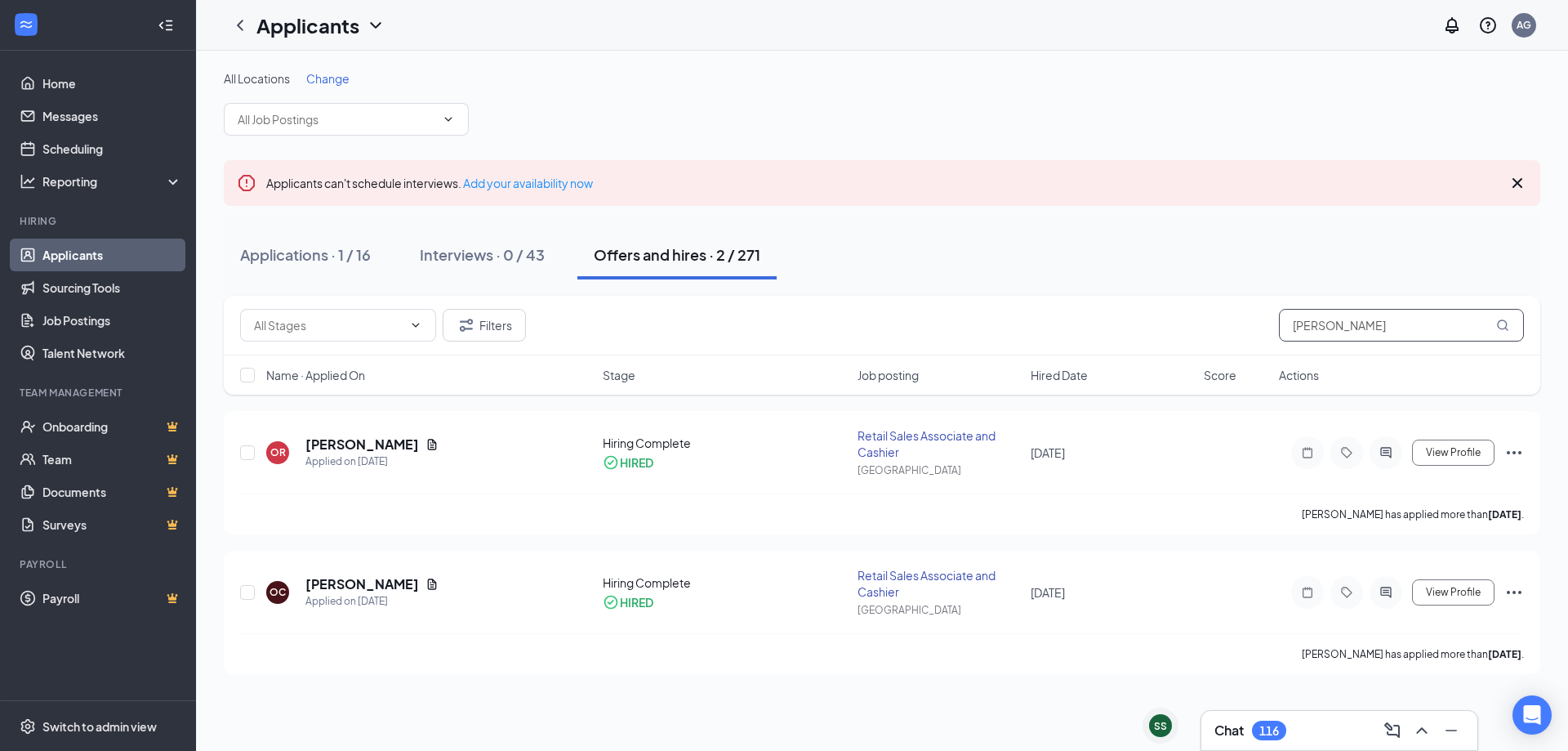
drag, startPoint x: 1368, startPoint y: 339, endPoint x: 1368, endPoint y: 330, distance: 9.0
click at [1368, 336] on input "[PERSON_NAME]" at bounding box center [1402, 325] width 245 height 32
click at [1368, 329] on input "[PERSON_NAME]" at bounding box center [1402, 325] width 245 height 32
type input "[PERSON_NAME]"
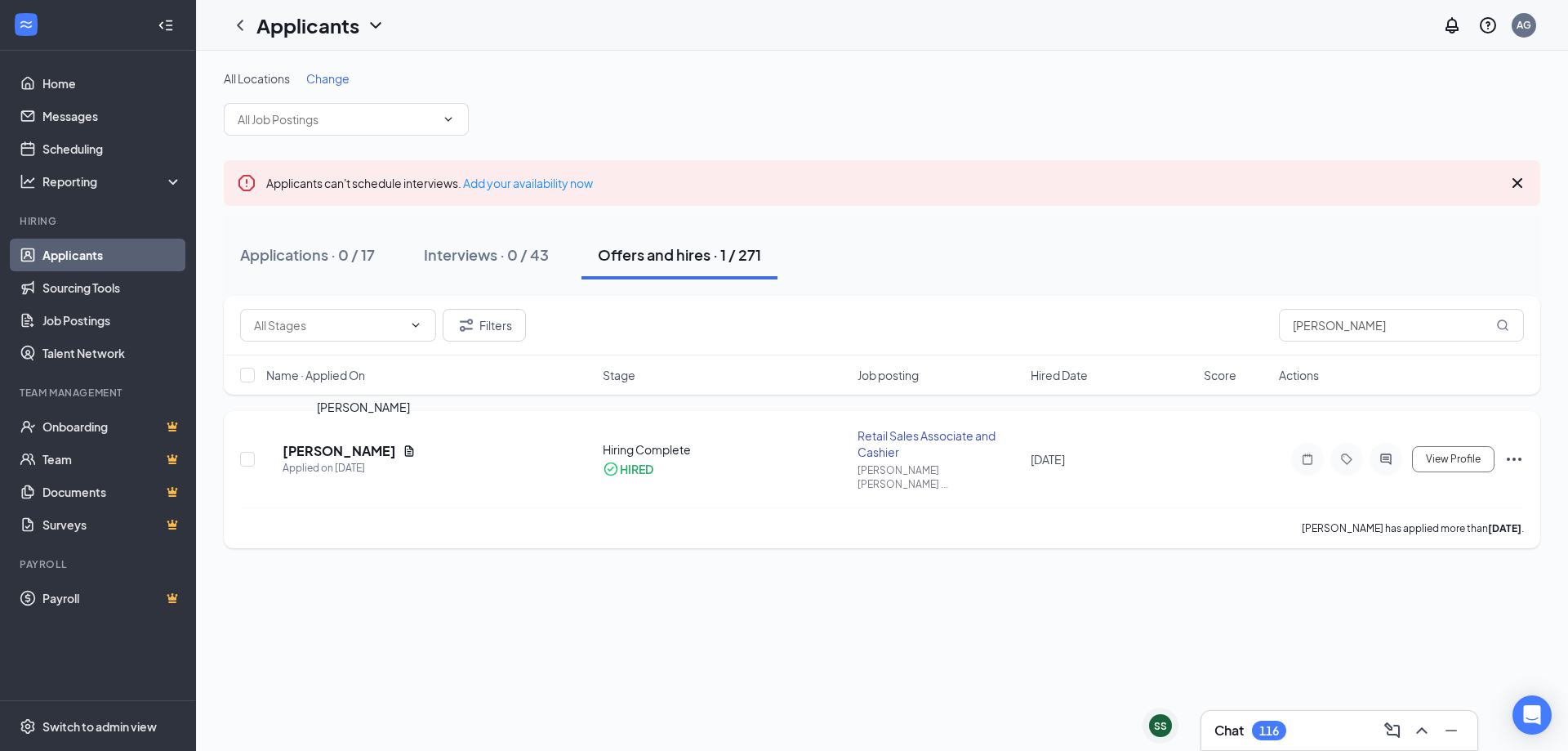
click at [368, 445] on h5 "[PERSON_NAME]" at bounding box center [339, 451] width 113 height 18
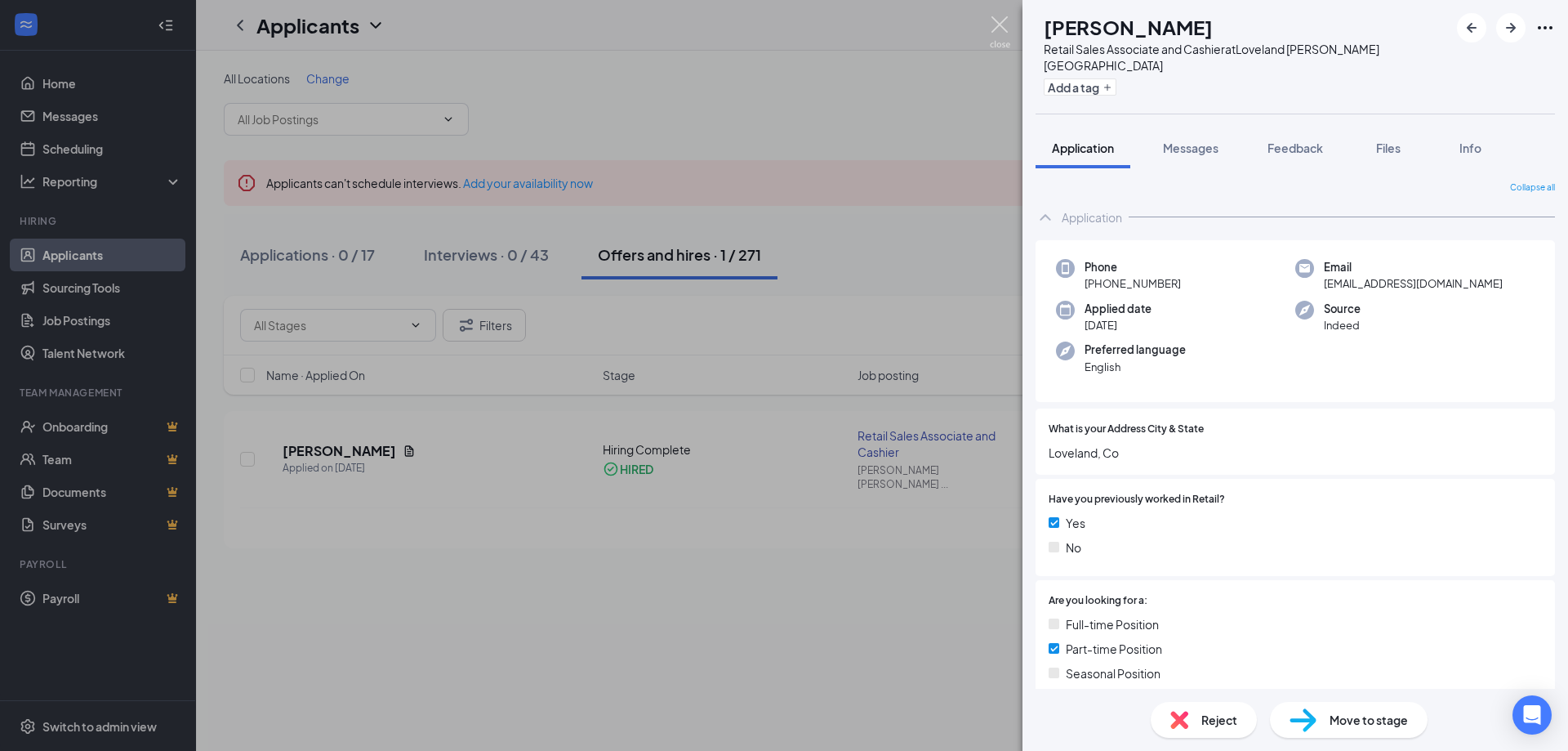
drag, startPoint x: 1004, startPoint y: 35, endPoint x: 938, endPoint y: 131, distance: 116.5
click at [1004, 35] on img at bounding box center [1000, 32] width 21 height 31
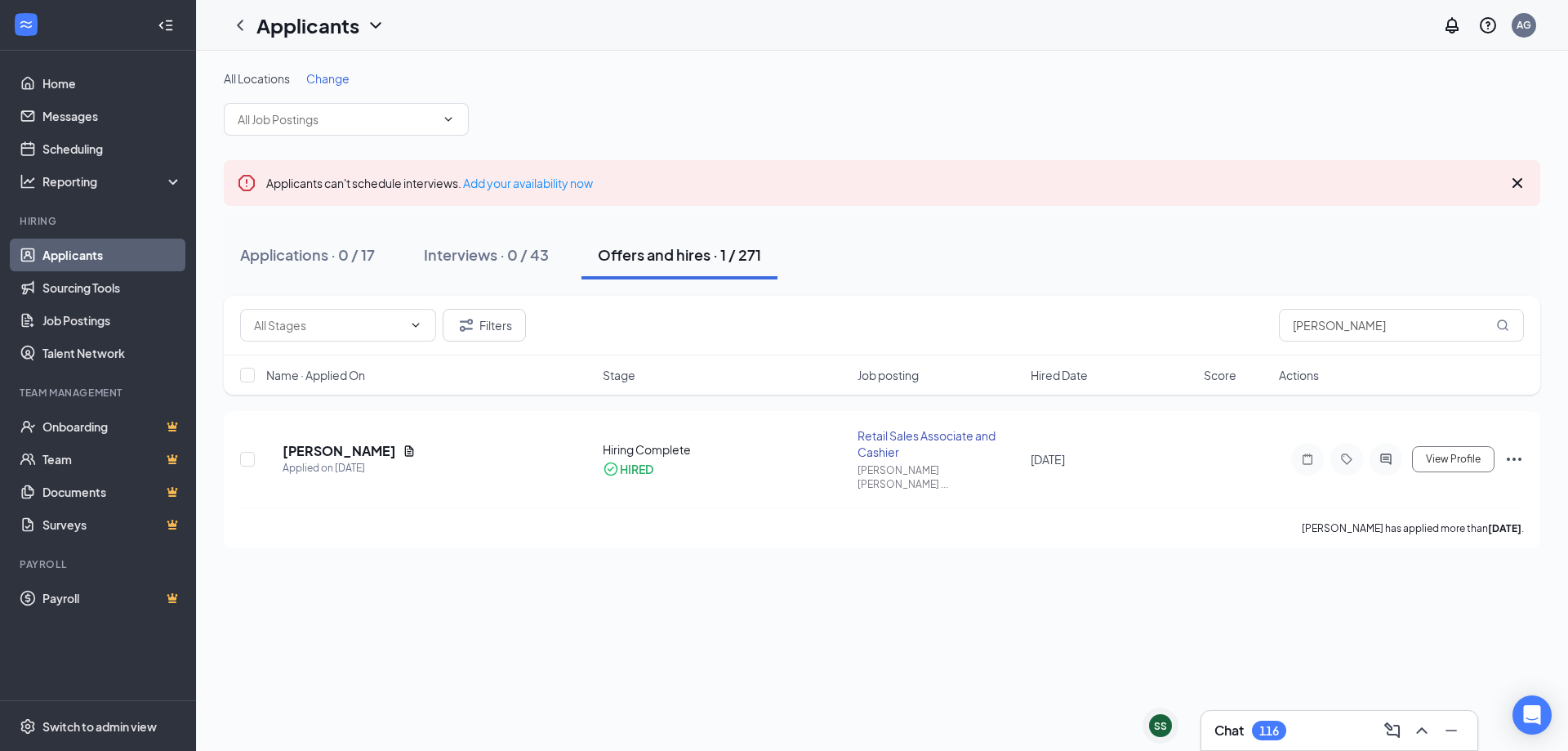
drag, startPoint x: 809, startPoint y: 89, endPoint x: 778, endPoint y: 65, distance: 39.2
click at [809, 89] on div "All Locations Change" at bounding box center [882, 103] width 1316 height 65
